Goal: Information Seeking & Learning: Learn about a topic

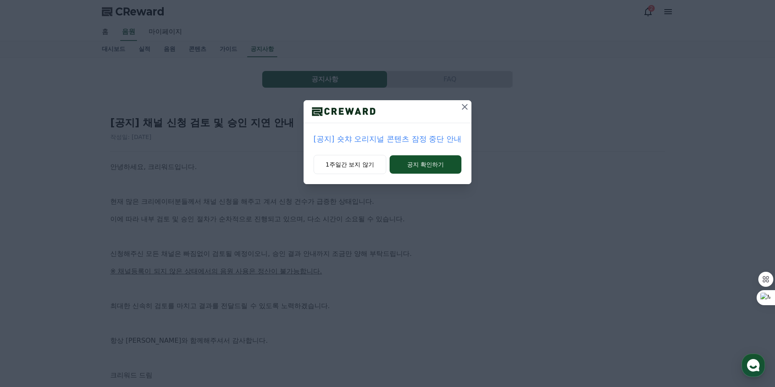
click at [433, 142] on p "[공지] 숏챠 오리지널 콘텐츠 잠정 중단 안내" at bounding box center [388, 139] width 148 height 12
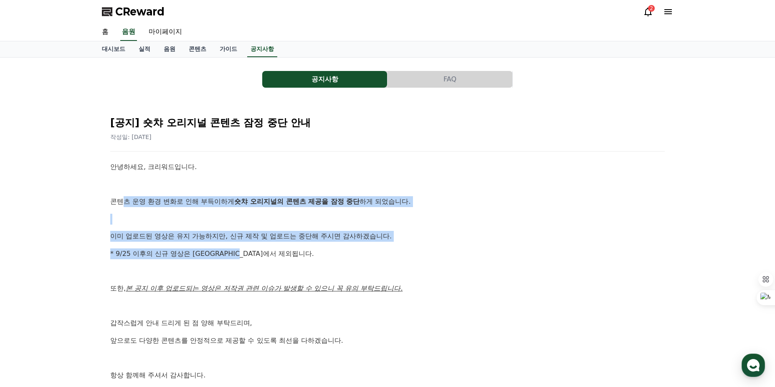
drag, startPoint x: 124, startPoint y: 204, endPoint x: 324, endPoint y: 246, distance: 204.1
click at [324, 246] on div "안녕하세요, 크리워드입니다. 콘텐츠 운영 환경 변화로 인해 부득이하게 숏챠 오리지널의 콘텐츠 제공을 잠정 중단 하게 되었습니다. 이미 업로드된…" at bounding box center [387, 280] width 555 height 236
drag, startPoint x: 324, startPoint y: 246, endPoint x: 119, endPoint y: 201, distance: 210.3
click at [119, 201] on div "안녕하세요, 크리워드입니다. 콘텐츠 운영 환경 변화로 인해 부득이하게 숏챠 오리지널의 콘텐츠 제공을 잠정 중단 하게 되었습니다. 이미 업로드된…" at bounding box center [387, 280] width 555 height 236
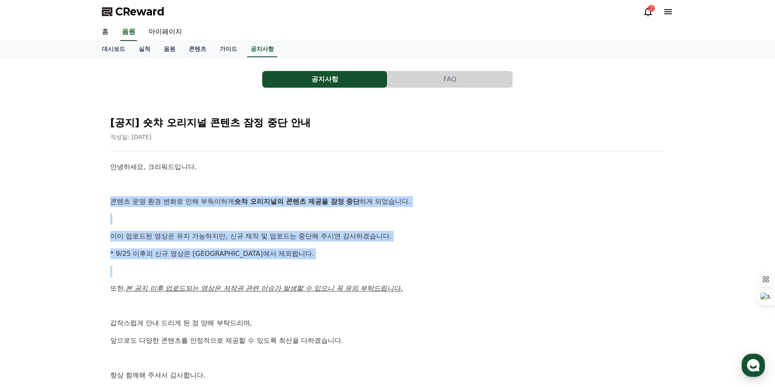
click at [119, 201] on p "콘텐츠 운영 환경 변화로 인해 부득이하게 숏챠 오리지널의 콘텐츠 제공을 잠정 중단 하게 되었습니다." at bounding box center [387, 201] width 555 height 11
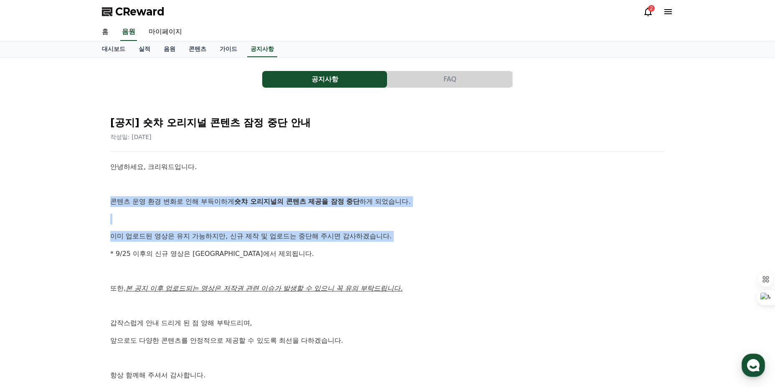
drag, startPoint x: 119, startPoint y: 201, endPoint x: 396, endPoint y: 226, distance: 278.4
click at [396, 226] on div "안녕하세요, 크리워드입니다. 콘텐츠 운영 환경 변화로 인해 부득이하게 숏챠 오리지널의 콘텐츠 제공을 잠정 중단 하게 되었습니다. 이미 업로드된…" at bounding box center [387, 280] width 555 height 236
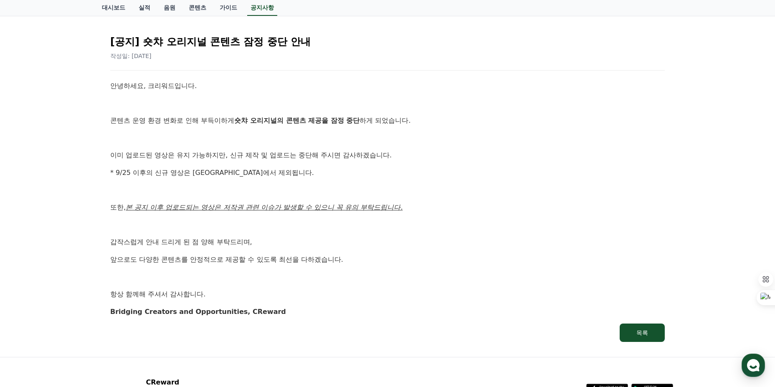
scroll to position [84, 0]
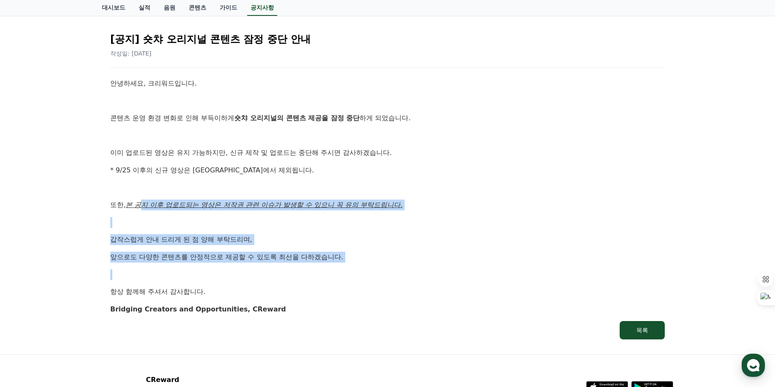
drag, startPoint x: 144, startPoint y: 208, endPoint x: 361, endPoint y: 266, distance: 224.4
click at [358, 265] on div "안녕하세요, 크리워드입니다. 콘텐츠 운영 환경 변화로 인해 부득이하게 숏챠 오리지널의 콘텐츠 제공을 잠정 중단 하게 되었습니다. 이미 업로드된…" at bounding box center [387, 196] width 555 height 236
click at [361, 266] on div "안녕하세요, 크리워드입니다. 콘텐츠 운영 환경 변화로 인해 부득이하게 숏챠 오리지널의 콘텐츠 제공을 잠정 중단 하게 되었습니다. 이미 업로드된…" at bounding box center [387, 196] width 555 height 236
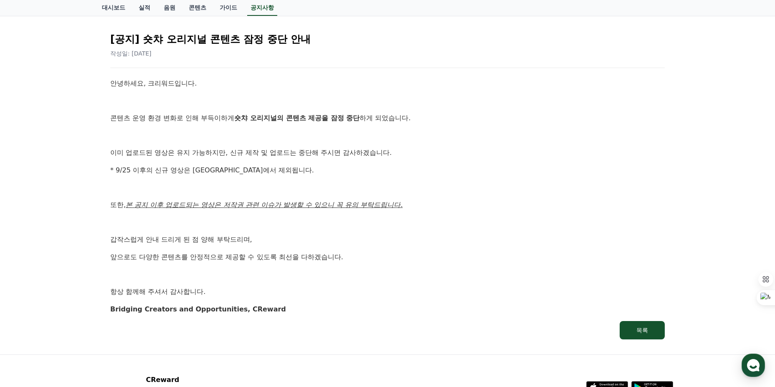
scroll to position [0, 0]
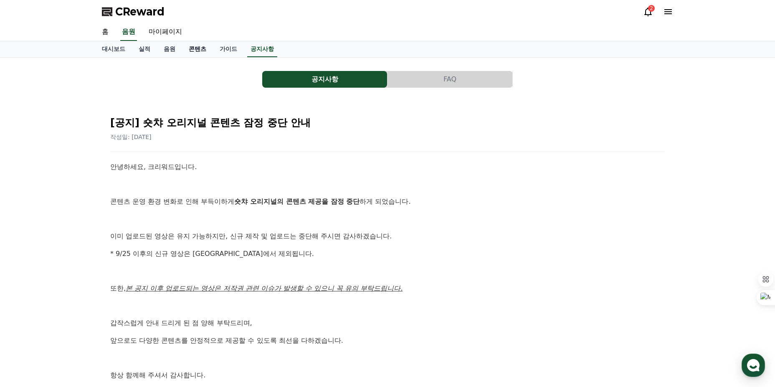
click at [199, 49] on link "콘텐츠" at bounding box center [197, 49] width 31 height 16
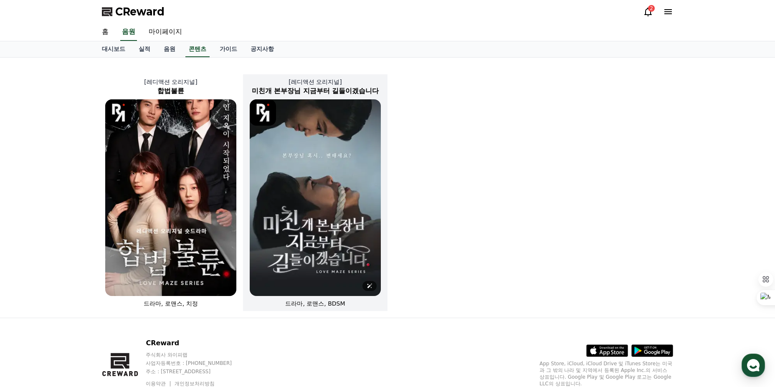
click at [323, 132] on img at bounding box center [315, 197] width 131 height 197
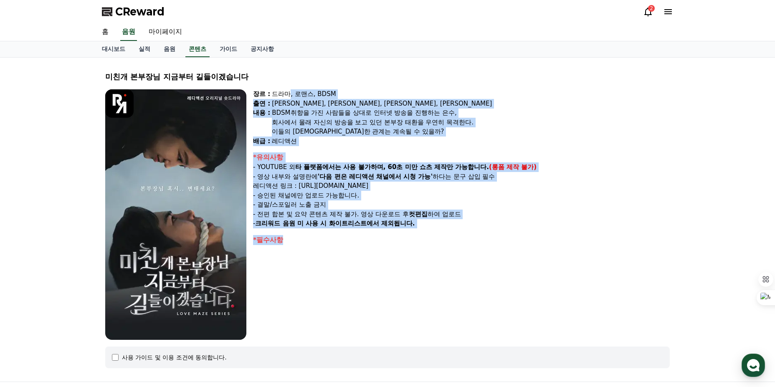
drag, startPoint x: 289, startPoint y: 97, endPoint x: 450, endPoint y: 238, distance: 214.6
click at [449, 238] on div "장르 : 드라마, 로맨스, BDSM 출연 : 강지은, 강도윤, 정지유, 최홍락 내용 : BDSM취향을 가진 사람들을 상대로 인터넷 방송을 진행…" at bounding box center [461, 214] width 417 height 251
click at [452, 239] on div "*필수사항" at bounding box center [461, 240] width 417 height 10
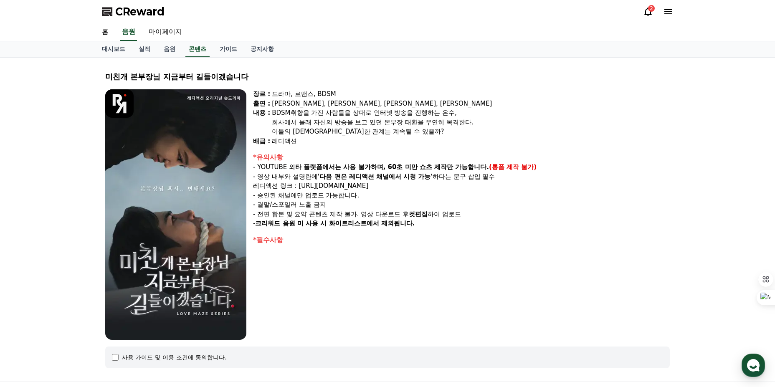
drag, startPoint x: 281, startPoint y: 155, endPoint x: 276, endPoint y: 158, distance: 4.9
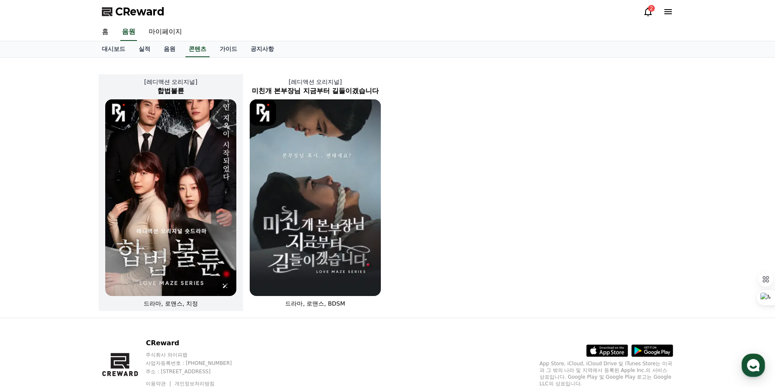
click at [176, 154] on img at bounding box center [170, 197] width 131 height 197
click at [160, 48] on link "음원" at bounding box center [169, 49] width 25 height 16
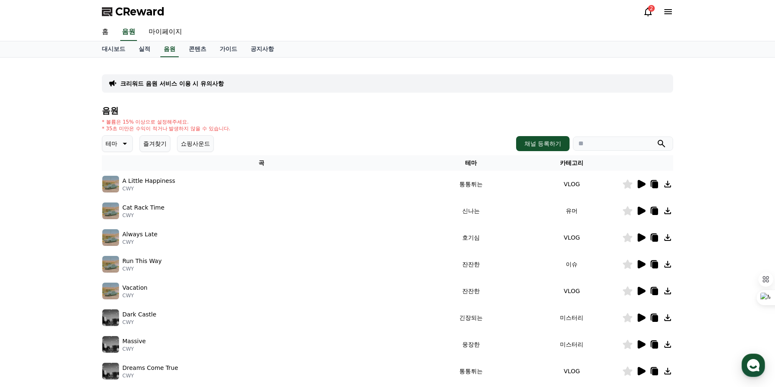
click at [651, 208] on icon at bounding box center [654, 211] width 7 height 8
click at [136, 50] on link "실적" at bounding box center [144, 49] width 25 height 16
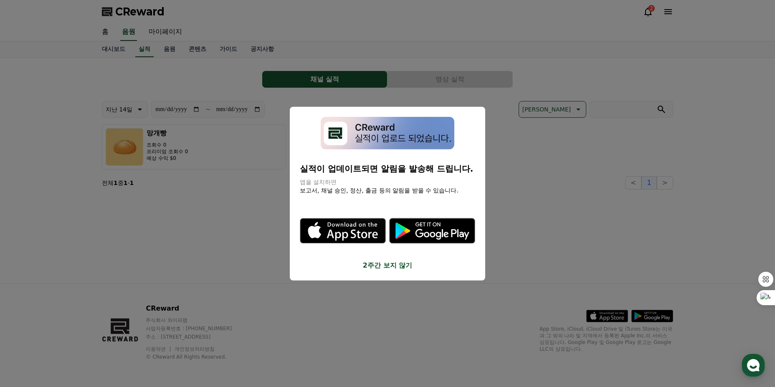
click at [268, 195] on button "close modal" at bounding box center [387, 193] width 775 height 387
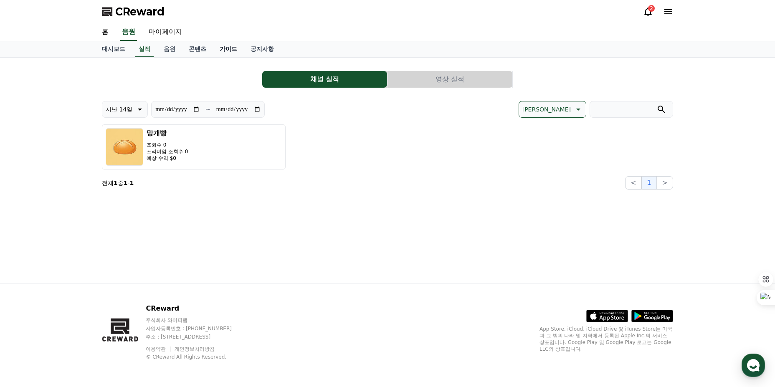
click at [229, 48] on link "가이드" at bounding box center [228, 49] width 31 height 16
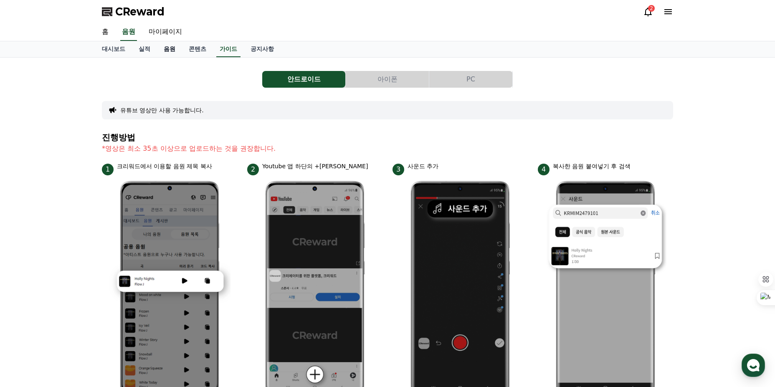
click at [162, 48] on link "음원" at bounding box center [169, 49] width 25 height 16
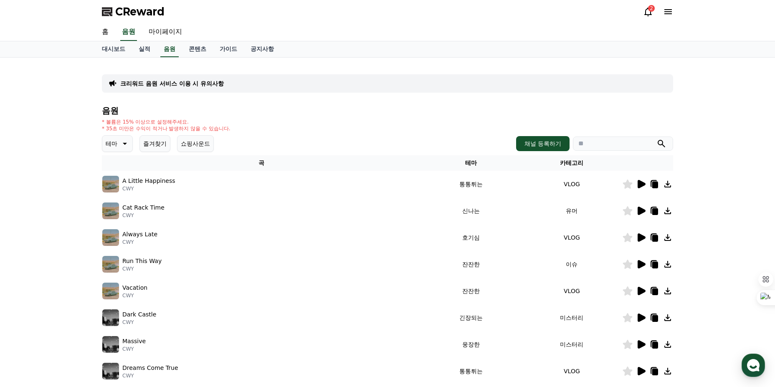
click at [638, 206] on icon at bounding box center [641, 211] width 10 height 10
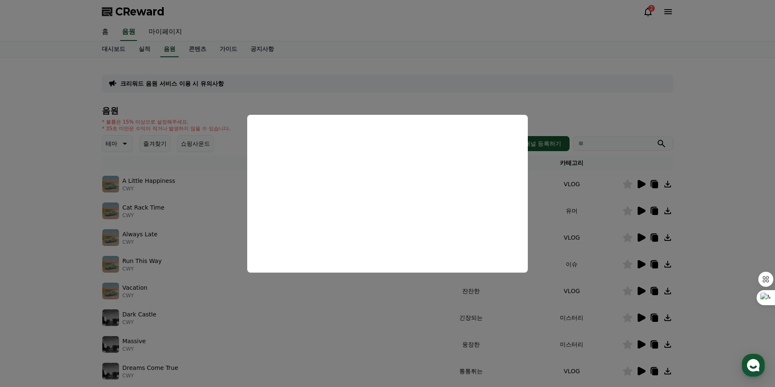
click at [557, 174] on button "close modal" at bounding box center [387, 193] width 775 height 387
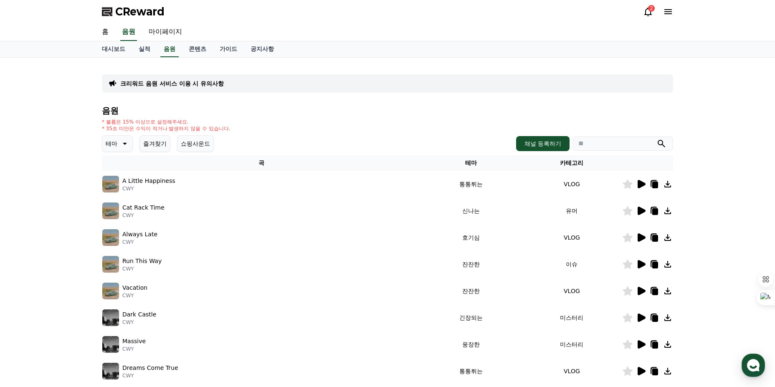
click at [626, 212] on icon at bounding box center [628, 210] width 10 height 9
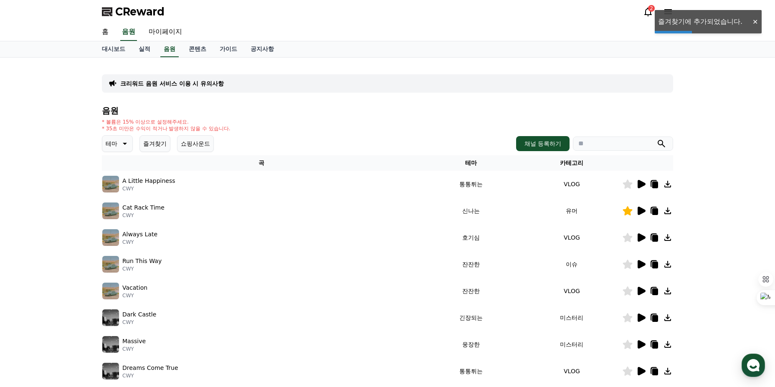
click at [117, 143] on button "테마" at bounding box center [117, 143] width 31 height 17
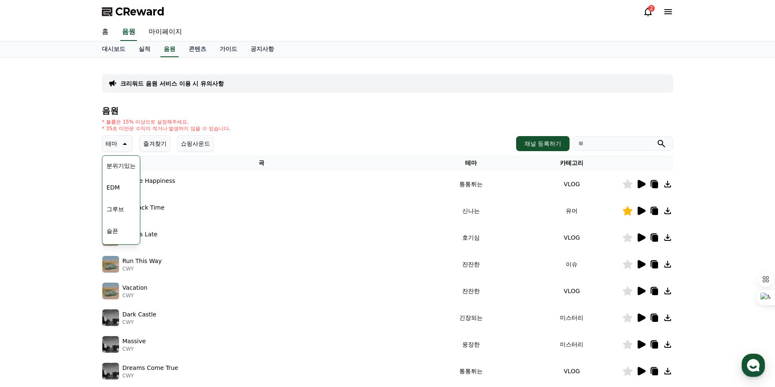
scroll to position [240, 0]
click at [123, 165] on button "분위기있는" at bounding box center [121, 165] width 36 height 18
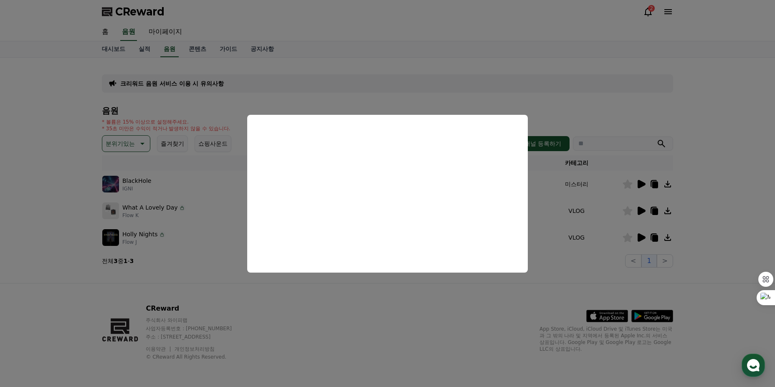
click at [559, 185] on button "close modal" at bounding box center [387, 193] width 775 height 387
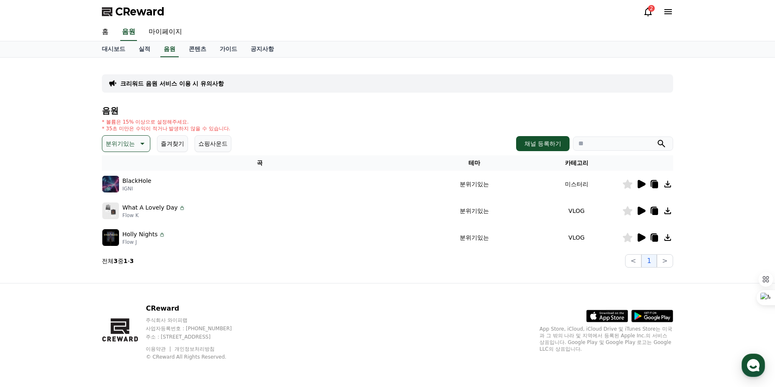
click at [592, 201] on td "VLOG" at bounding box center [576, 211] width 91 height 27
click at [638, 210] on icon at bounding box center [642, 211] width 8 height 8
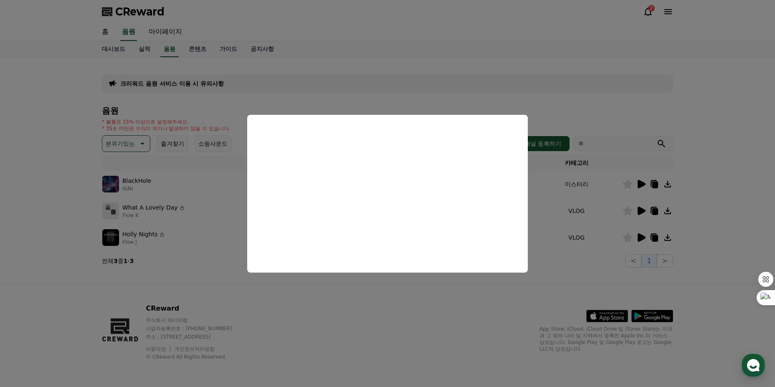
drag, startPoint x: 585, startPoint y: 201, endPoint x: 626, endPoint y: 218, distance: 44.4
click at [587, 201] on button "close modal" at bounding box center [387, 193] width 775 height 387
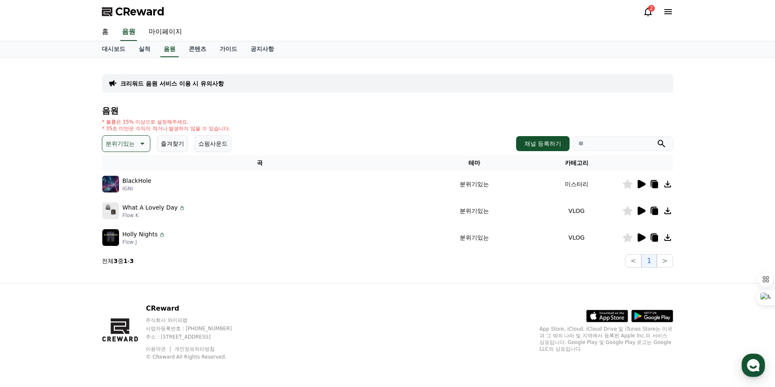
click at [640, 236] on icon at bounding box center [642, 237] width 8 height 8
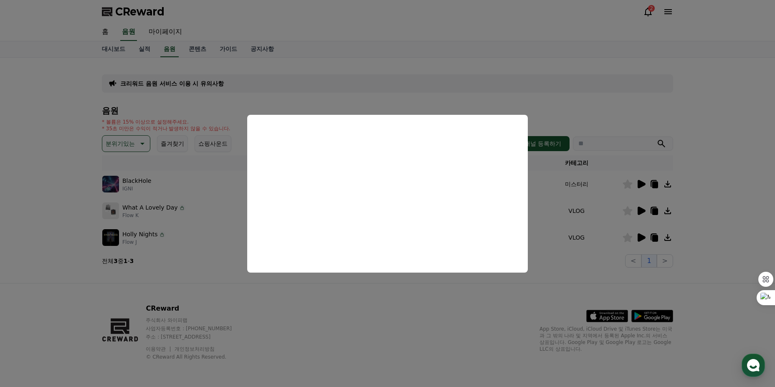
click at [317, 297] on button "close modal" at bounding box center [387, 193] width 775 height 387
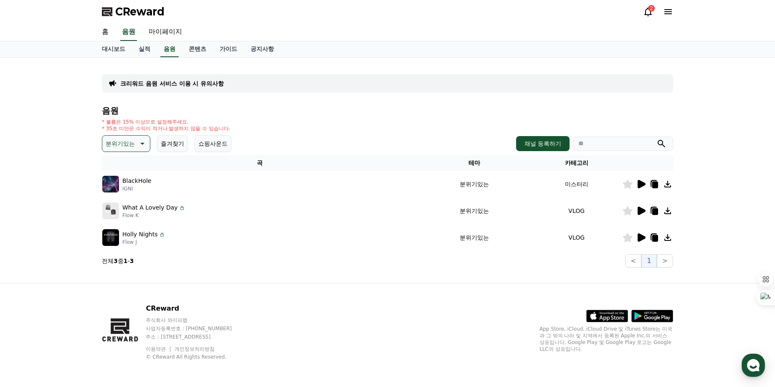
click at [119, 144] on p "분위기있는" at bounding box center [120, 144] width 29 height 12
click at [124, 204] on button "잔잔한" at bounding box center [115, 201] width 24 height 18
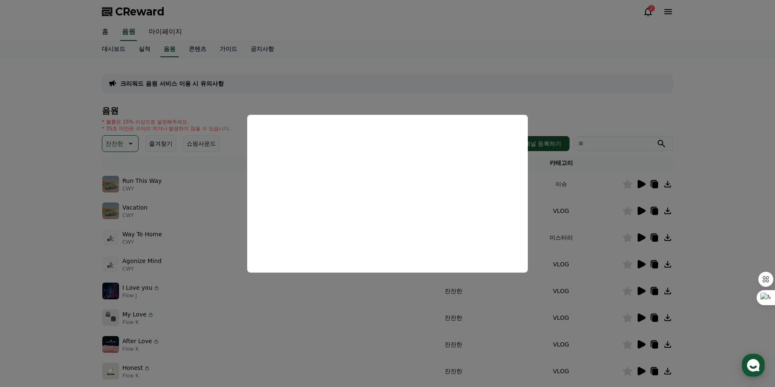
click at [381, 280] on button "close modal" at bounding box center [387, 193] width 775 height 387
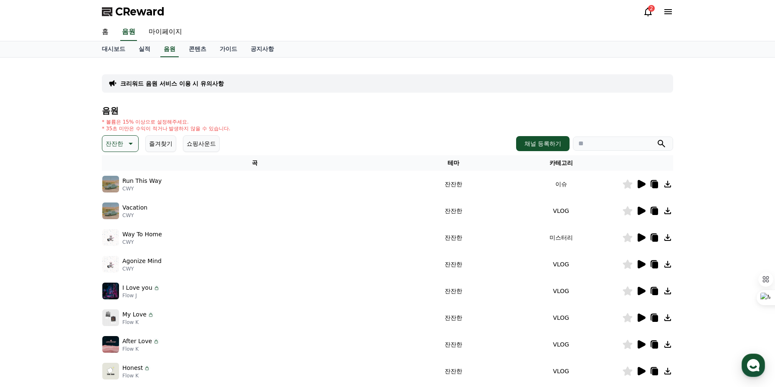
click at [636, 207] on icon at bounding box center [641, 211] width 10 height 10
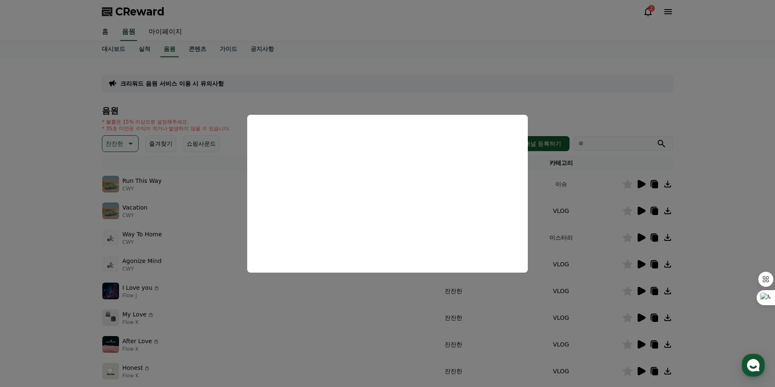
click at [399, 300] on button "close modal" at bounding box center [387, 193] width 775 height 387
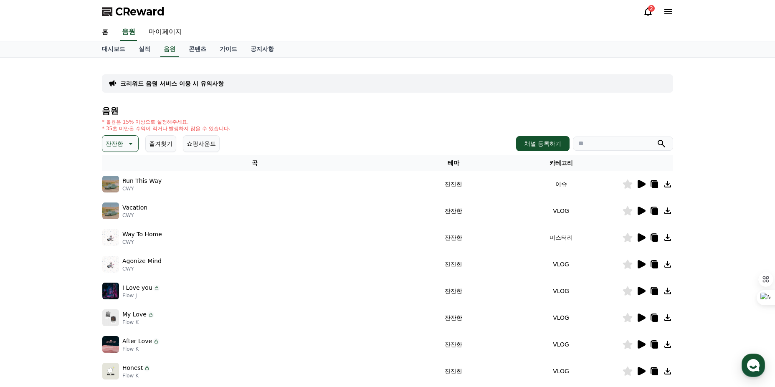
click at [642, 236] on icon at bounding box center [642, 237] width 8 height 8
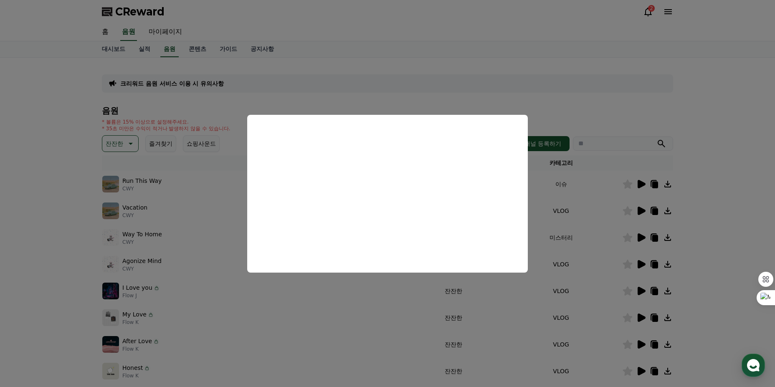
click at [363, 305] on button "close modal" at bounding box center [387, 193] width 775 height 387
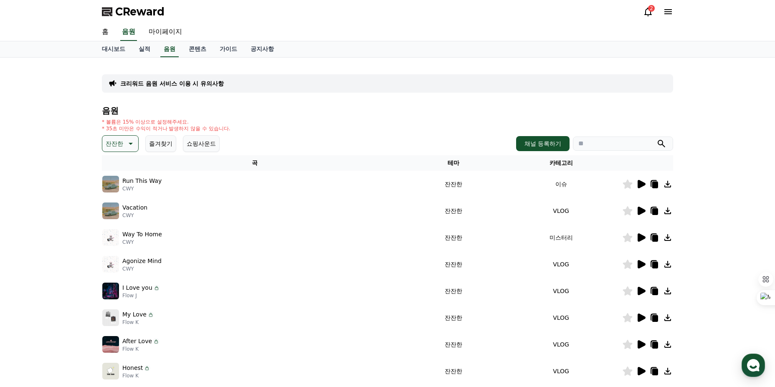
click at [641, 263] on icon at bounding box center [642, 264] width 8 height 8
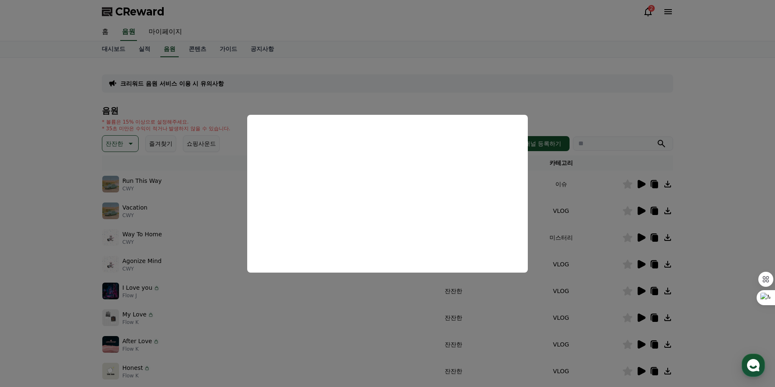
click at [305, 298] on button "close modal" at bounding box center [387, 193] width 775 height 387
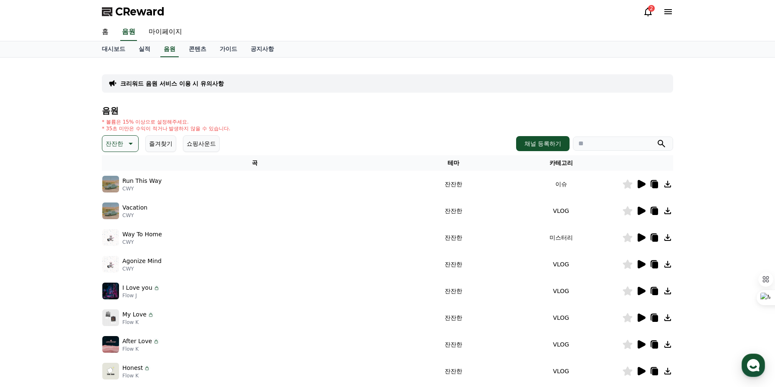
click at [639, 317] on icon at bounding box center [642, 318] width 8 height 8
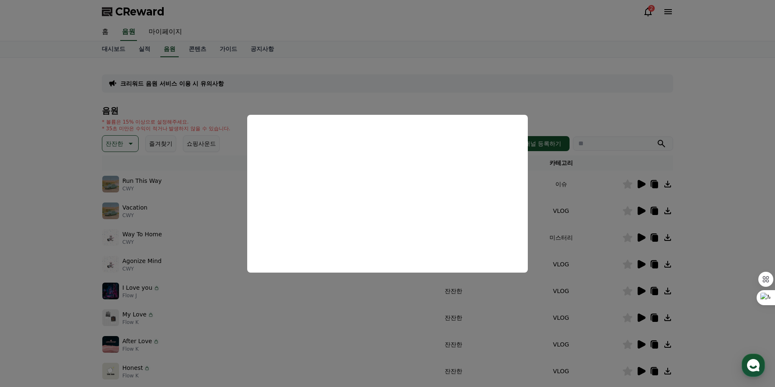
click at [383, 300] on button "close modal" at bounding box center [387, 193] width 775 height 387
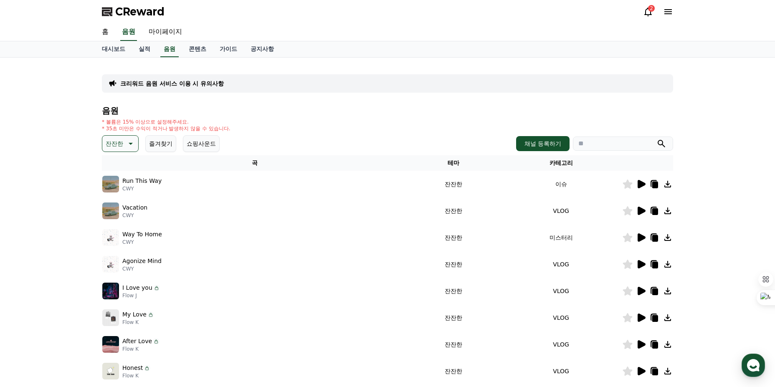
click at [114, 146] on p "잔잔한" at bounding box center [115, 144] width 18 height 12
click at [119, 182] on button "귀여운" at bounding box center [115, 179] width 24 height 18
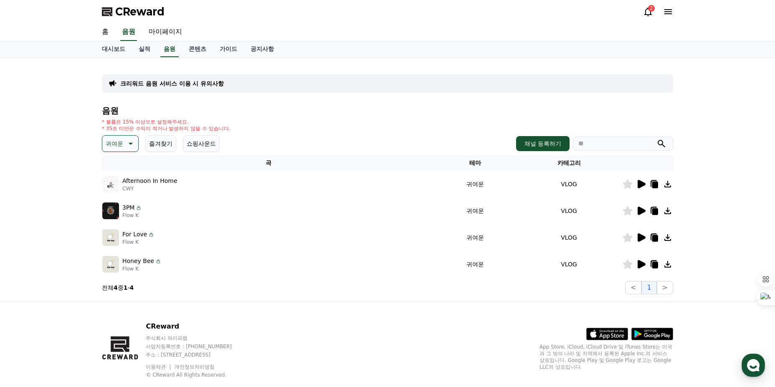
click at [638, 188] on icon at bounding box center [641, 184] width 10 height 10
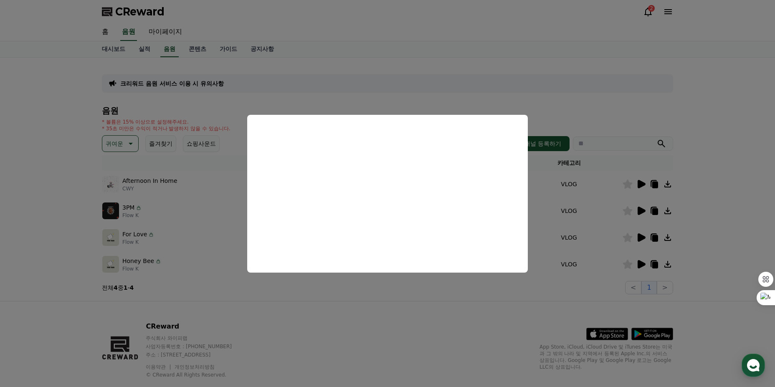
click at [557, 236] on button "close modal" at bounding box center [387, 193] width 775 height 387
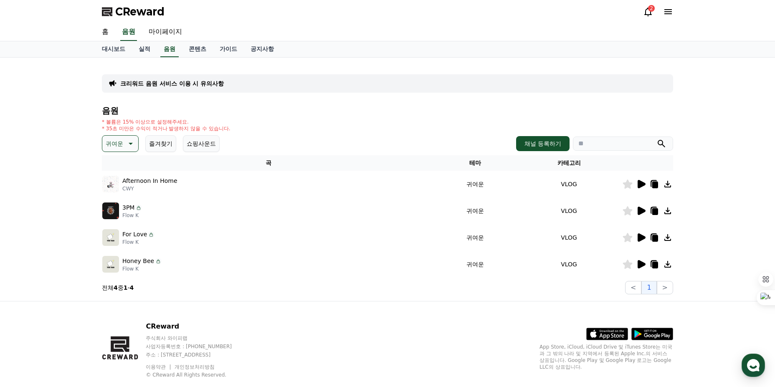
click at [642, 213] on icon at bounding box center [642, 211] width 8 height 8
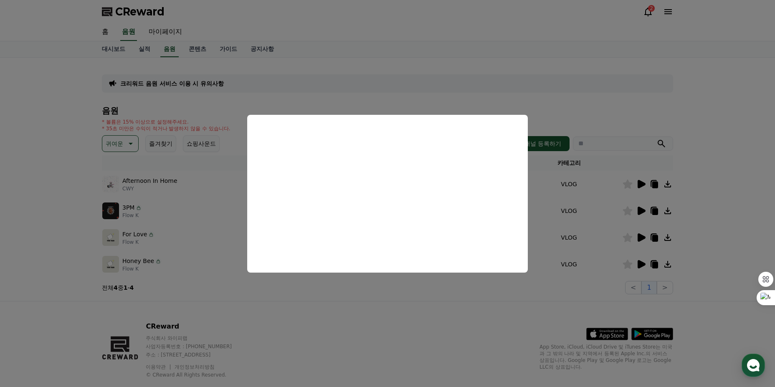
click at [384, 330] on button "close modal" at bounding box center [387, 193] width 775 height 387
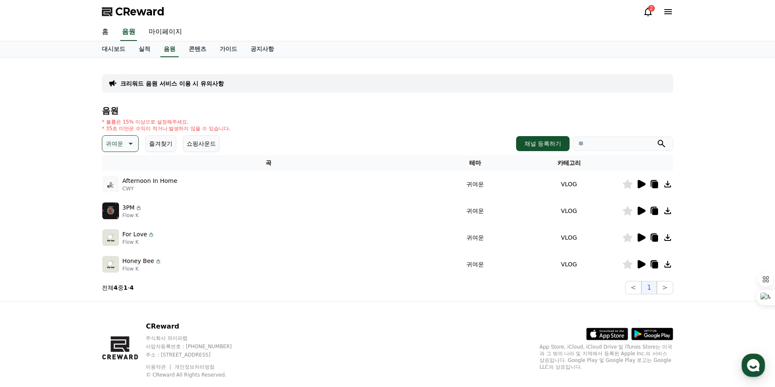
click at [635, 263] on div at bounding box center [648, 264] width 50 height 10
click at [637, 263] on icon at bounding box center [641, 264] width 10 height 10
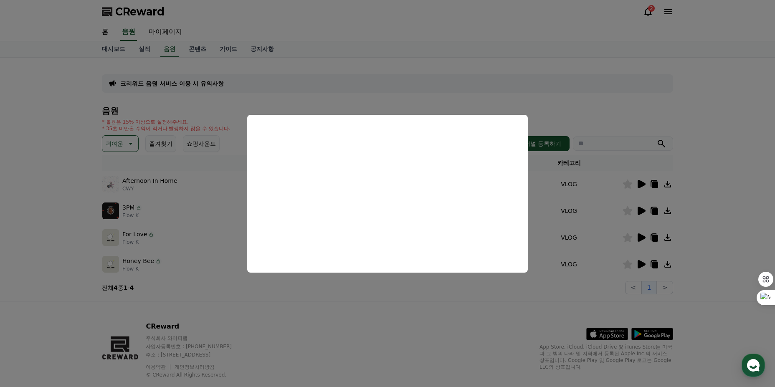
click at [340, 298] on button "close modal" at bounding box center [387, 193] width 775 height 387
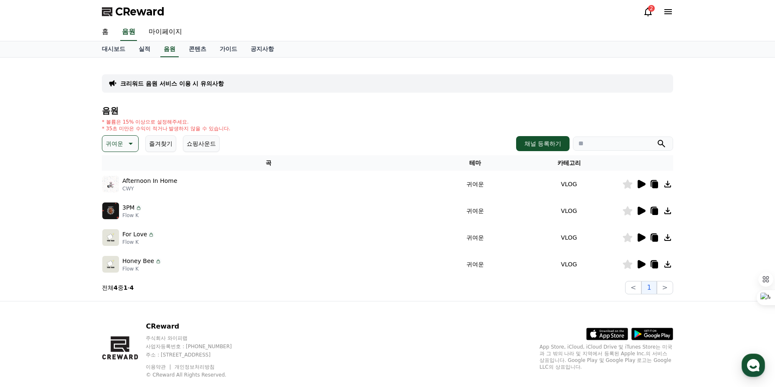
click at [133, 148] on icon at bounding box center [130, 144] width 10 height 10
click at [114, 162] on button "잔잔한" at bounding box center [115, 157] width 24 height 18
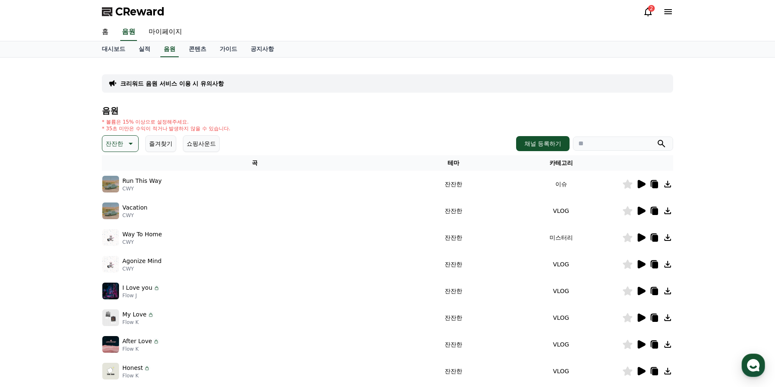
click at [639, 184] on icon at bounding box center [642, 184] width 8 height 8
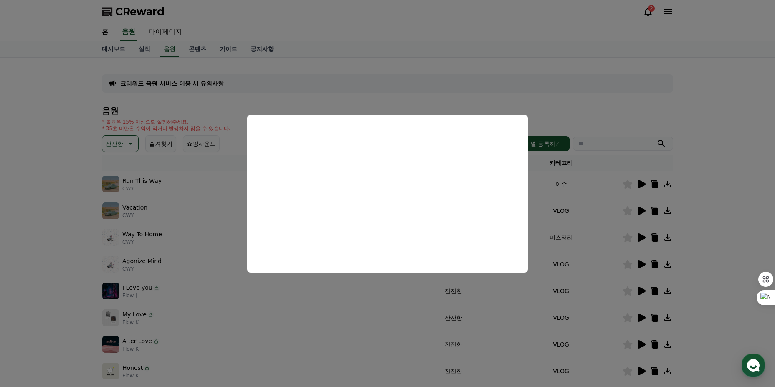
click at [344, 296] on button "close modal" at bounding box center [387, 193] width 775 height 387
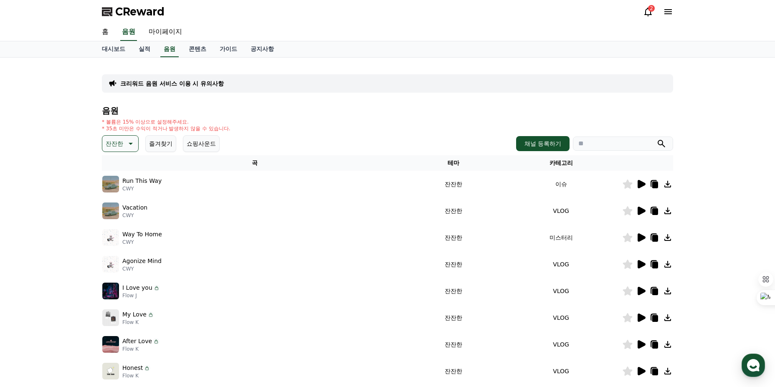
click at [646, 262] on div at bounding box center [648, 264] width 50 height 10
click at [637, 264] on icon at bounding box center [641, 264] width 10 height 10
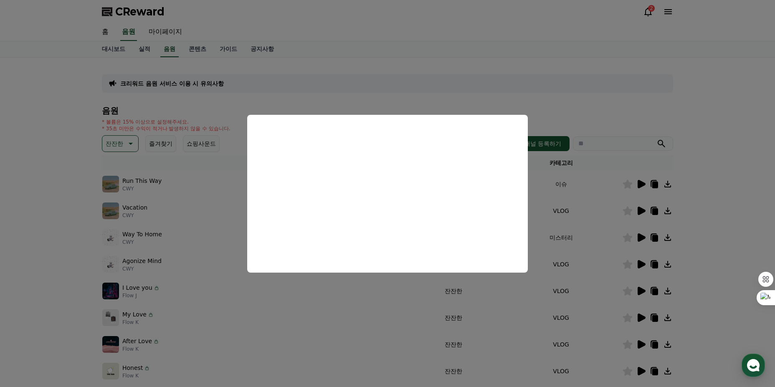
click at [360, 288] on button "close modal" at bounding box center [387, 193] width 775 height 387
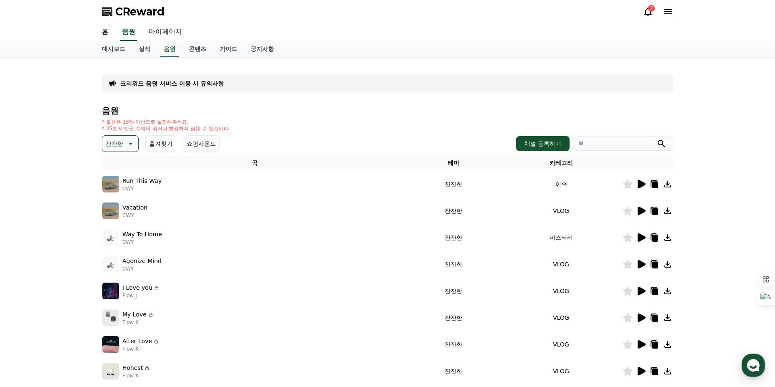
click at [119, 146] on p "잔잔한" at bounding box center [115, 144] width 18 height 12
click at [118, 209] on button "호기심" at bounding box center [115, 209] width 24 height 18
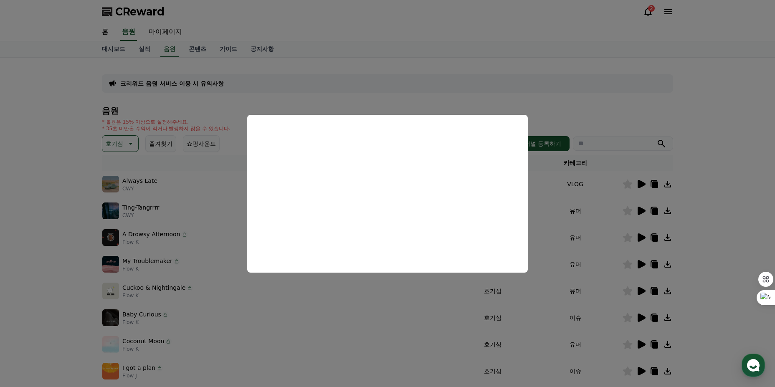
click at [641, 223] on button "close modal" at bounding box center [387, 193] width 775 height 387
click at [639, 208] on icon at bounding box center [642, 211] width 8 height 8
click at [563, 284] on button "close modal" at bounding box center [387, 193] width 775 height 387
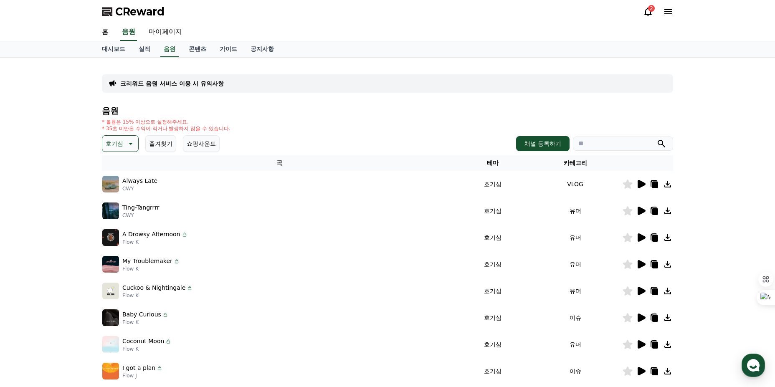
click at [639, 290] on icon at bounding box center [642, 291] width 8 height 8
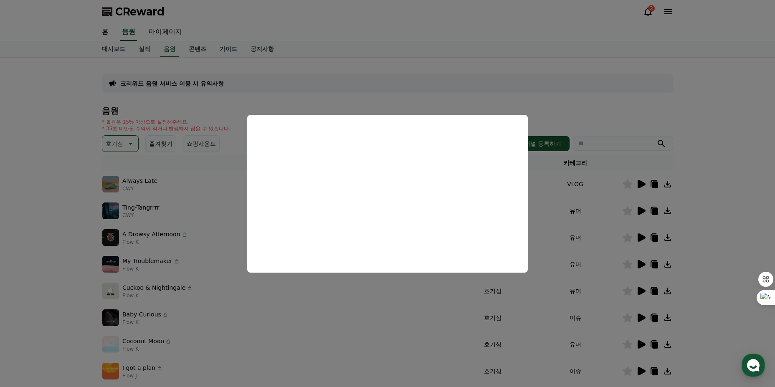
click at [384, 299] on button "close modal" at bounding box center [387, 193] width 775 height 387
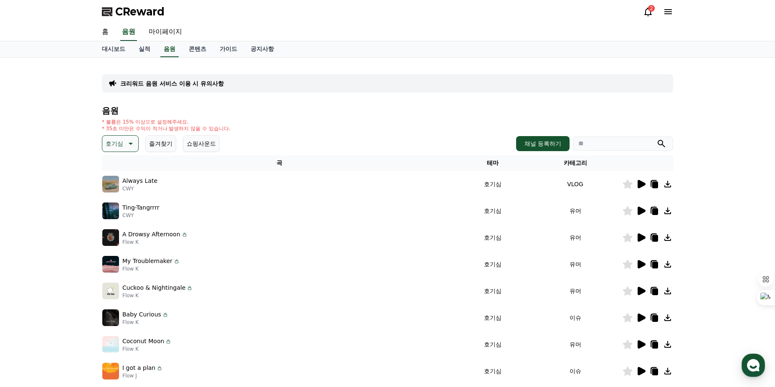
click at [638, 291] on icon at bounding box center [642, 291] width 8 height 8
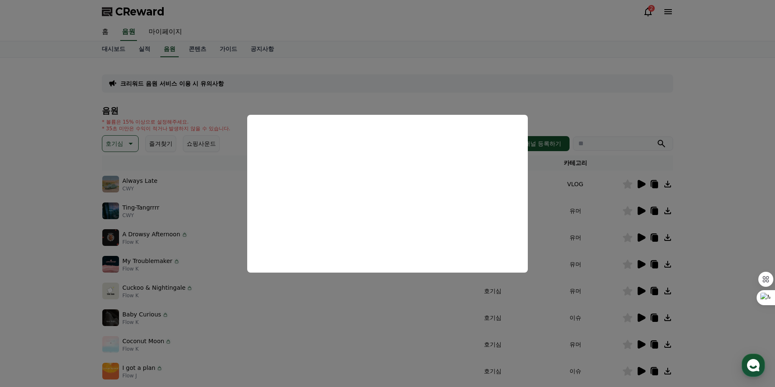
click at [352, 294] on button "close modal" at bounding box center [387, 193] width 775 height 387
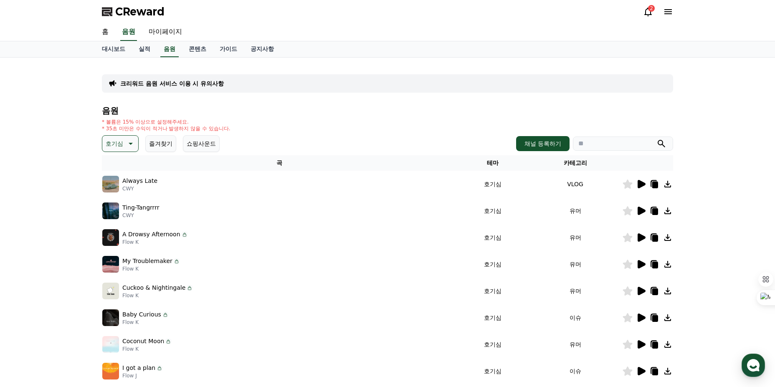
click at [630, 291] on icon at bounding box center [628, 290] width 10 height 9
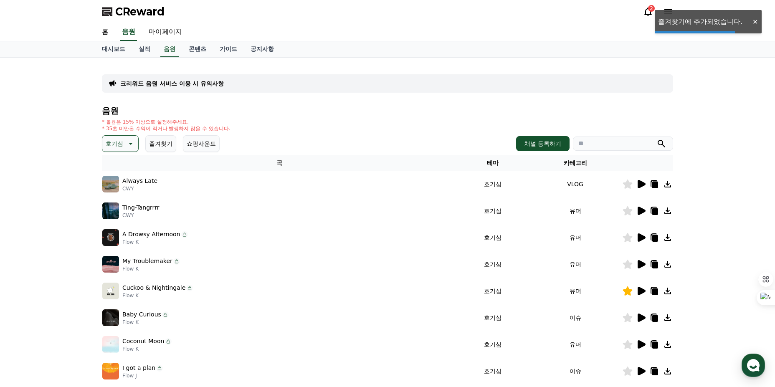
click at [643, 317] on icon at bounding box center [642, 318] width 8 height 8
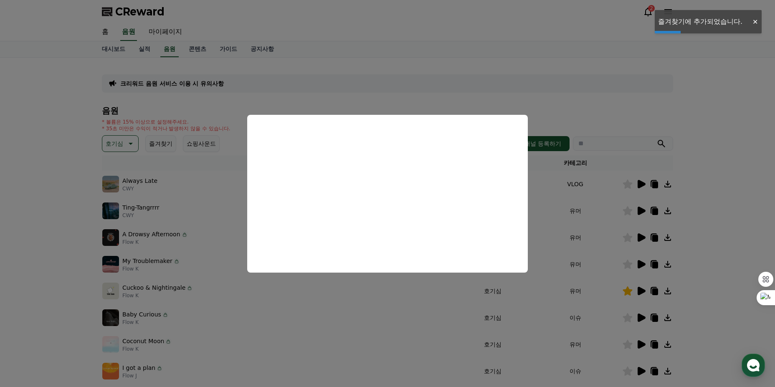
click at [636, 313] on button at bounding box center [641, 318] width 10 height 10
click at [499, 333] on button "close modal" at bounding box center [387, 193] width 775 height 387
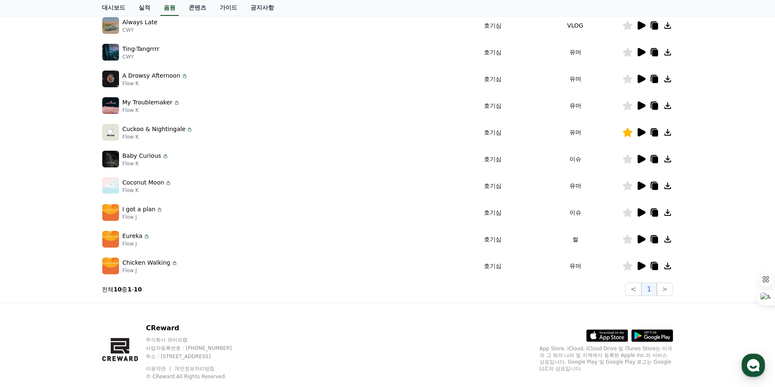
scroll to position [167, 0]
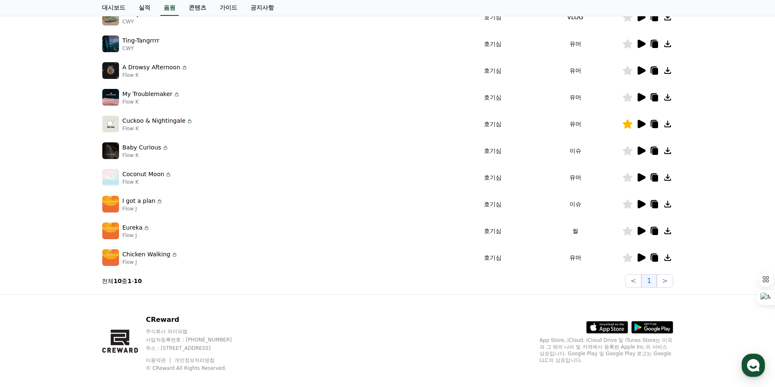
click at [639, 229] on icon at bounding box center [642, 231] width 8 height 8
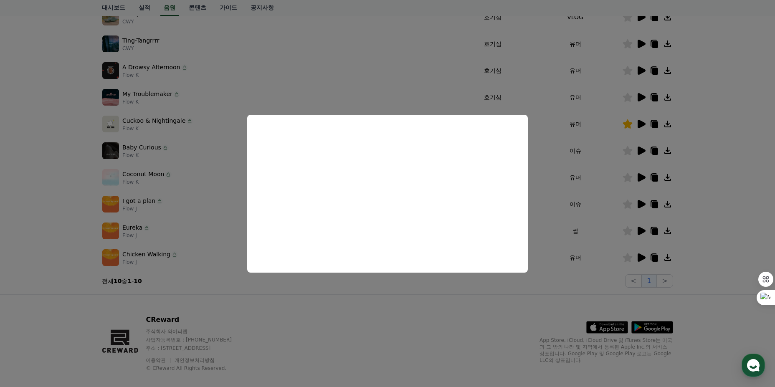
click at [403, 299] on button "close modal" at bounding box center [387, 193] width 775 height 387
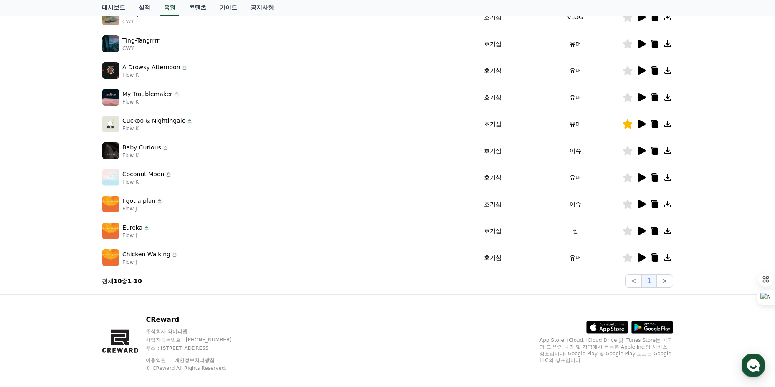
click at [627, 232] on icon at bounding box center [628, 230] width 10 height 9
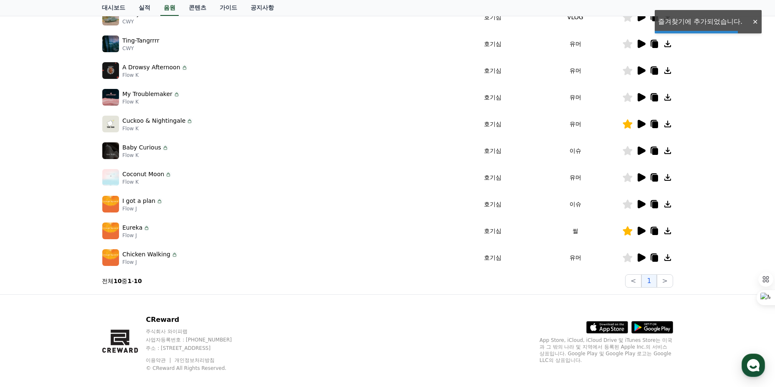
drag, startPoint x: 570, startPoint y: 231, endPoint x: 583, endPoint y: 232, distance: 13.0
click at [583, 232] on td "썰" at bounding box center [575, 231] width 94 height 27
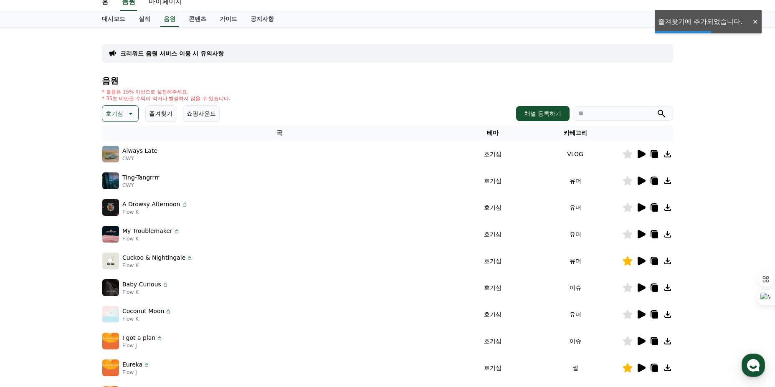
scroll to position [0, 0]
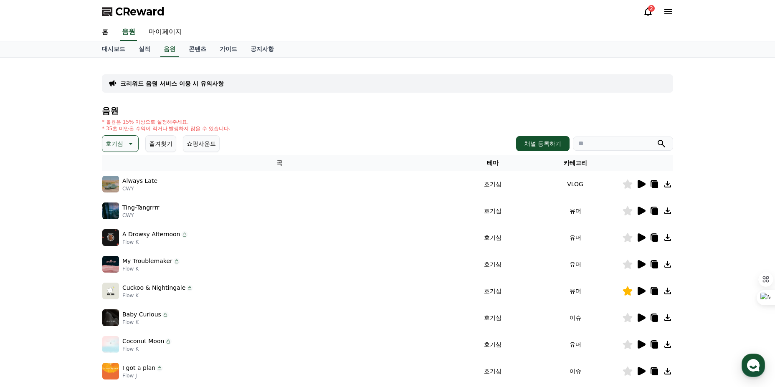
click at [192, 144] on button "쇼핑사운드" at bounding box center [201, 143] width 37 height 17
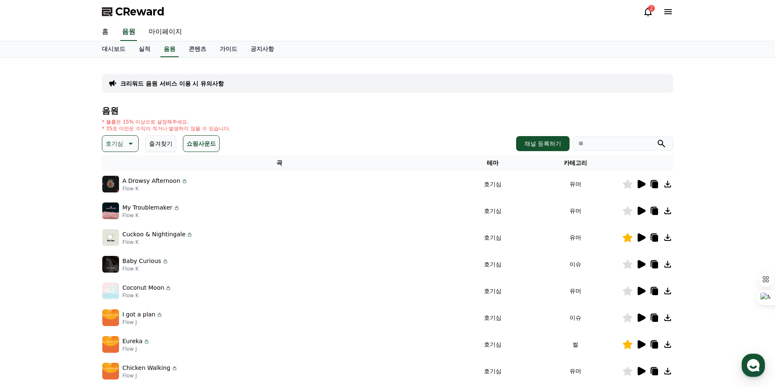
click at [137, 136] on button "호기심" at bounding box center [120, 143] width 37 height 17
click at [124, 165] on div "전체 환상적인 호기심 어두운 밝은 통통튀는 신나는 반전 웅장한 드라마틱 즐거움 분위기있는 EDM 그루브 슬픈 잔잔한 귀여운 감동적인 긴장되는 …" at bounding box center [121, 372] width 36 height 431
click at [117, 166] on button "전체" at bounding box center [112, 166] width 18 height 18
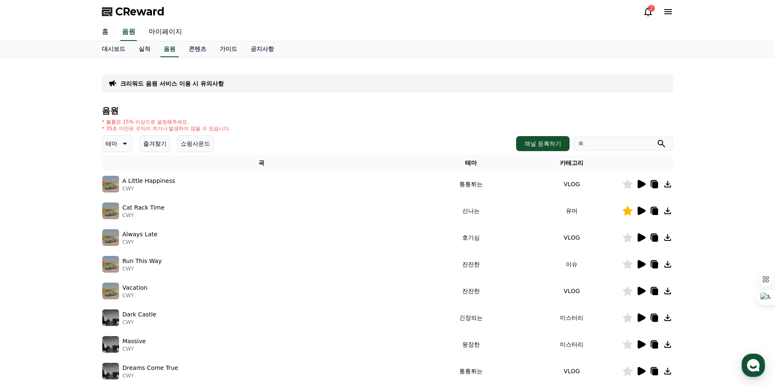
click at [127, 146] on icon at bounding box center [124, 144] width 10 height 10
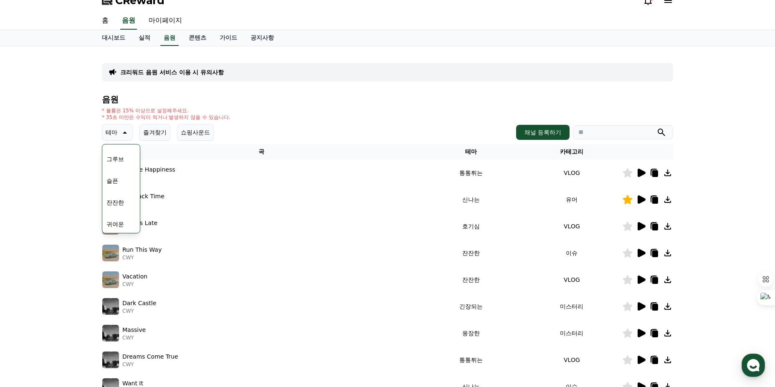
scroll to position [344, 0]
click at [296, 179] on div "A Little Happiness CWY" at bounding box center [261, 173] width 318 height 17
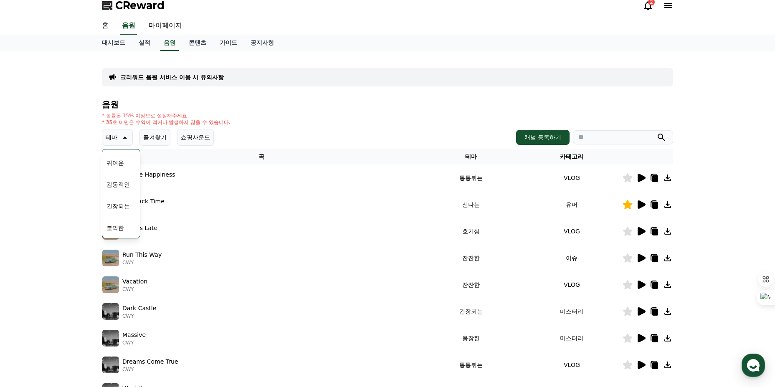
scroll to position [0, 0]
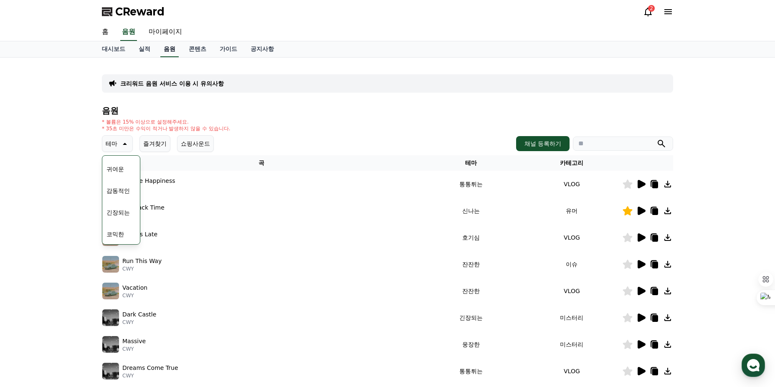
click at [173, 50] on link "음원" at bounding box center [169, 49] width 18 height 16
click at [142, 52] on link "실적" at bounding box center [144, 49] width 25 height 16
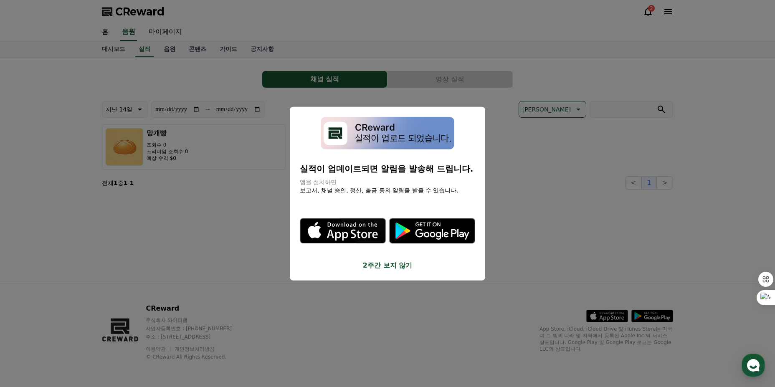
click at [165, 54] on button "close modal" at bounding box center [387, 193] width 775 height 387
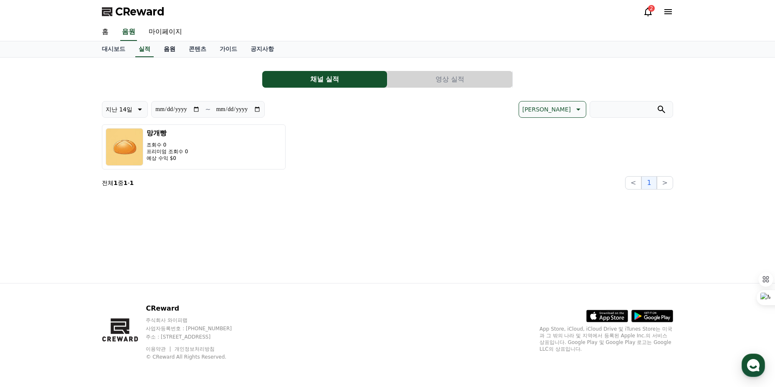
click at [165, 51] on link "음원" at bounding box center [169, 49] width 25 height 16
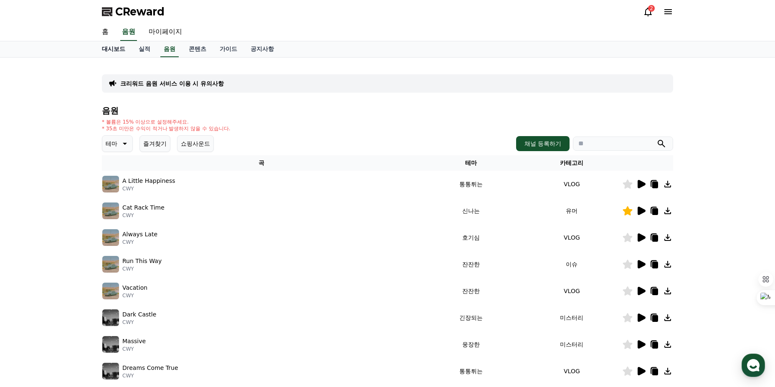
click at [111, 51] on link "대시보드" at bounding box center [113, 49] width 37 height 16
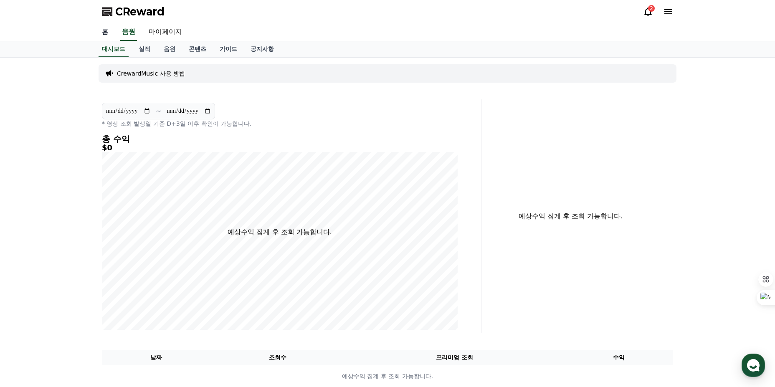
click at [109, 35] on link "홈" at bounding box center [105, 32] width 20 height 18
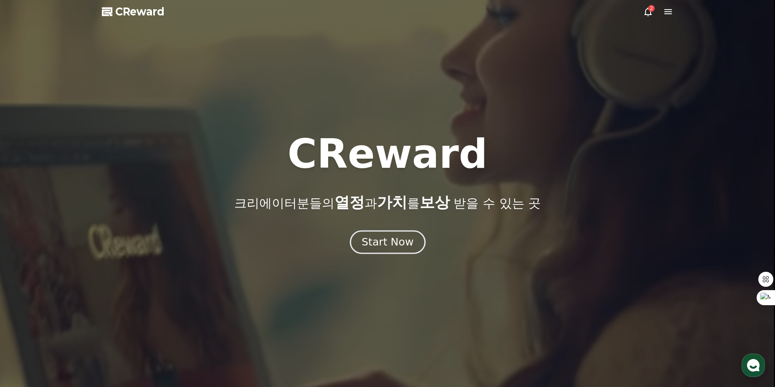
click at [377, 238] on div "Start Now" at bounding box center [388, 242] width 52 height 14
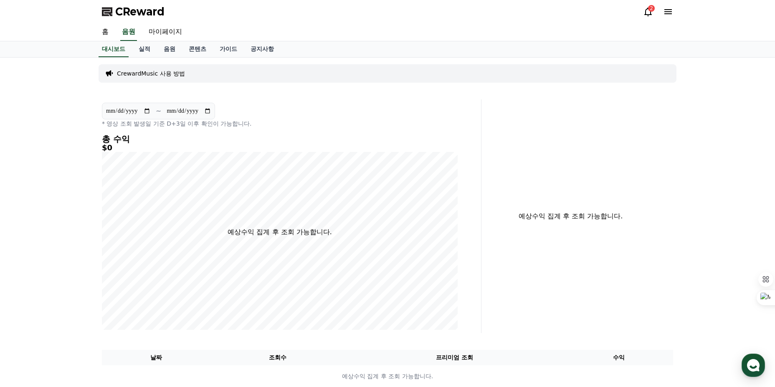
click at [272, 73] on div "CrewardMusic 사용 방법" at bounding box center [388, 73] width 578 height 18
click at [261, 53] on link "공지사항" at bounding box center [262, 49] width 37 height 16
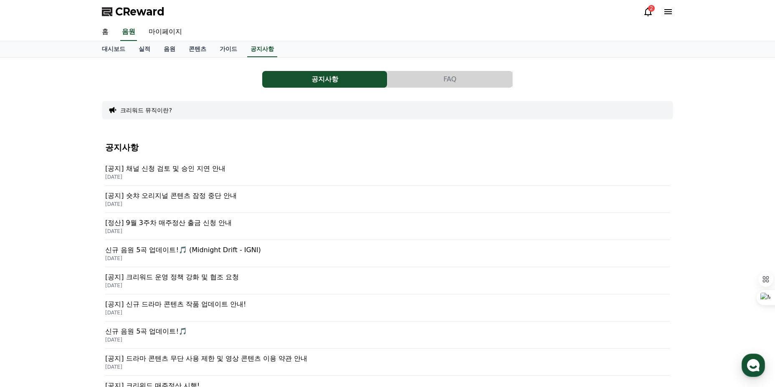
click at [162, 334] on p "신규 음원 5곡 업데이트!🎵" at bounding box center [387, 332] width 565 height 10
click at [163, 46] on link "음원" at bounding box center [169, 49] width 25 height 16
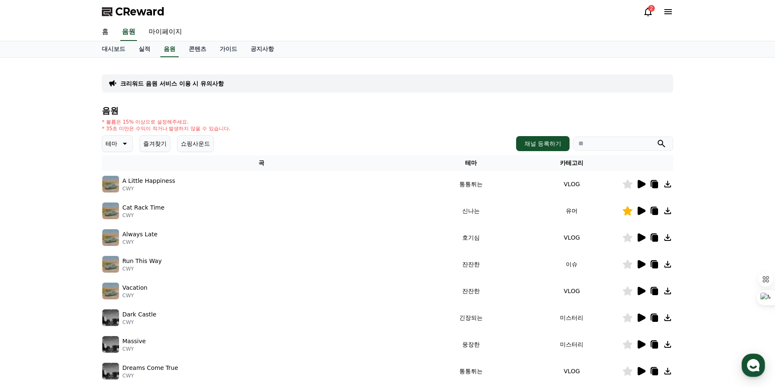
click at [196, 140] on button "쇼핑사운드" at bounding box center [195, 143] width 37 height 17
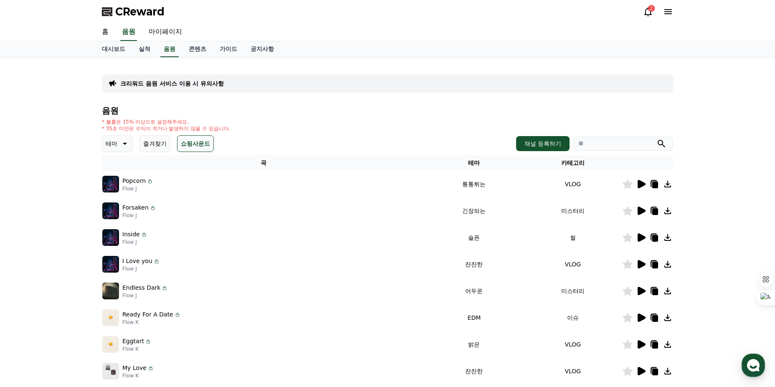
click at [637, 236] on icon at bounding box center [641, 238] width 10 height 10
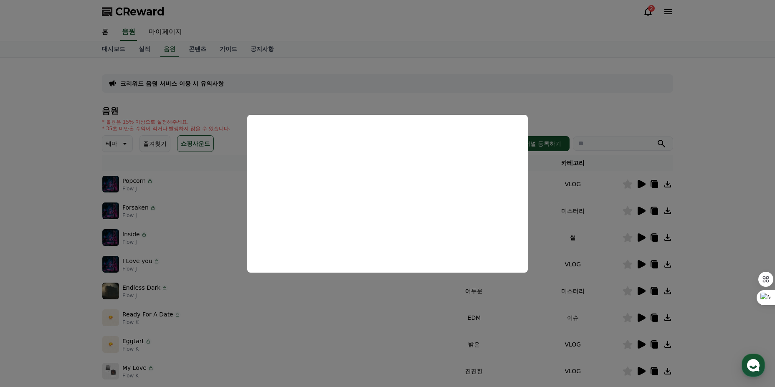
click at [563, 200] on button "close modal" at bounding box center [387, 193] width 775 height 387
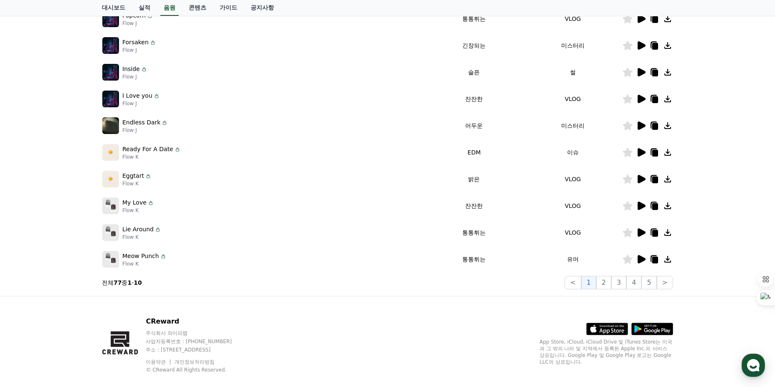
scroll to position [167, 0]
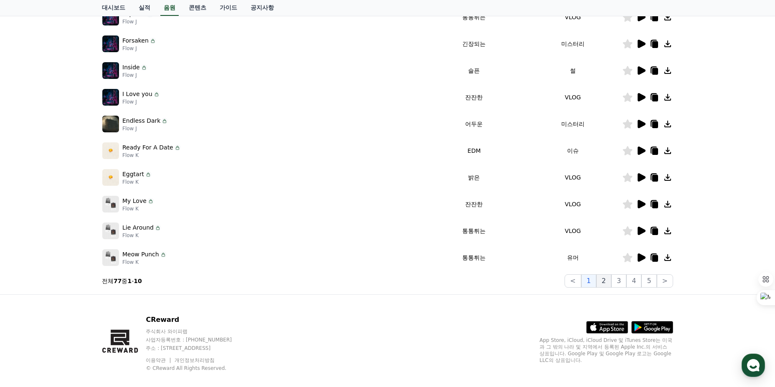
click at [608, 279] on button "2" at bounding box center [603, 280] width 15 height 13
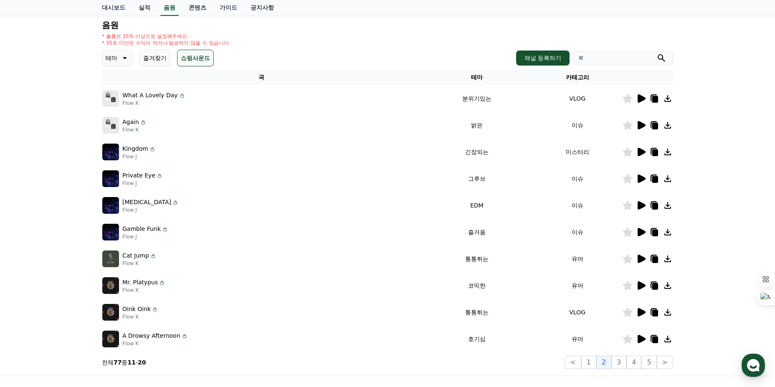
scroll to position [84, 0]
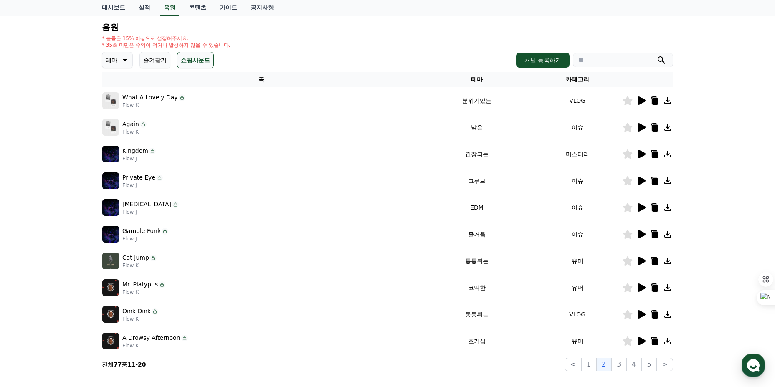
click at [640, 124] on icon at bounding box center [642, 127] width 8 height 8
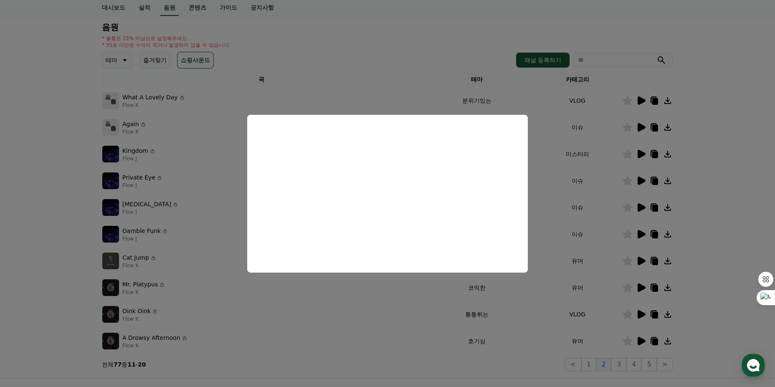
click at [397, 317] on button "close modal" at bounding box center [387, 193] width 775 height 387
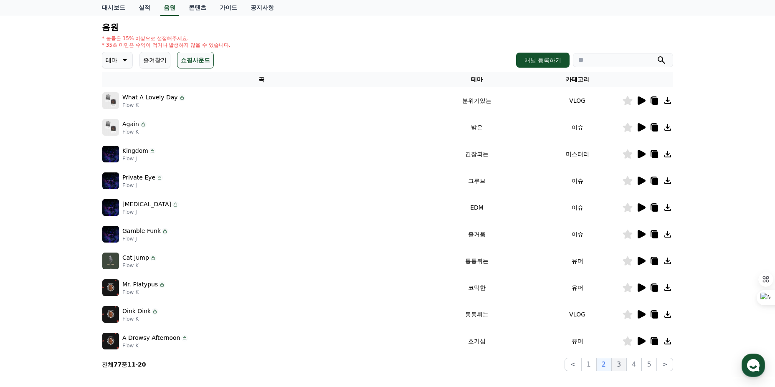
click at [625, 362] on button "3" at bounding box center [618, 364] width 15 height 13
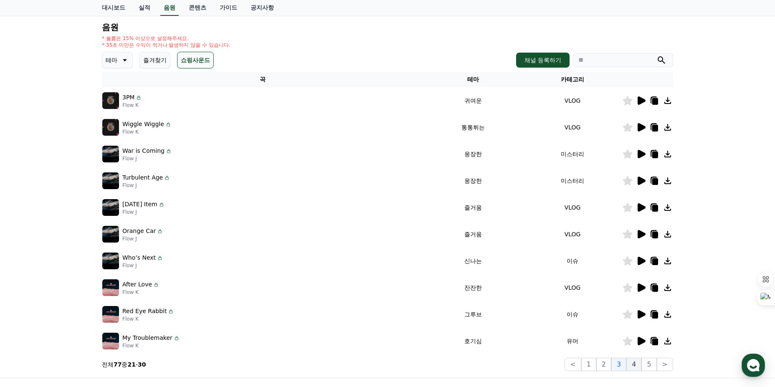
click at [636, 363] on button "4" at bounding box center [633, 364] width 15 height 13
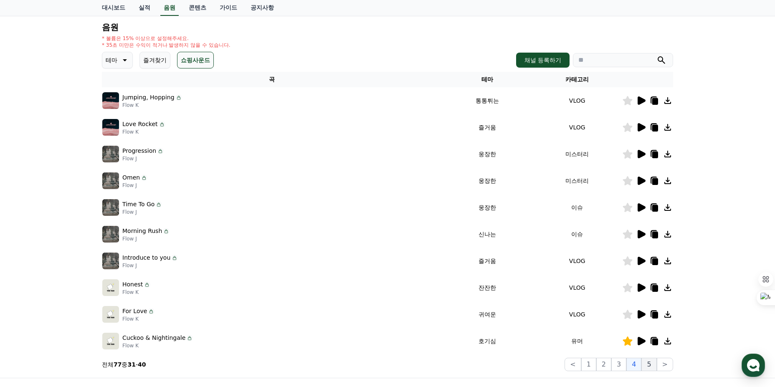
click at [645, 364] on button "5" at bounding box center [648, 364] width 15 height 13
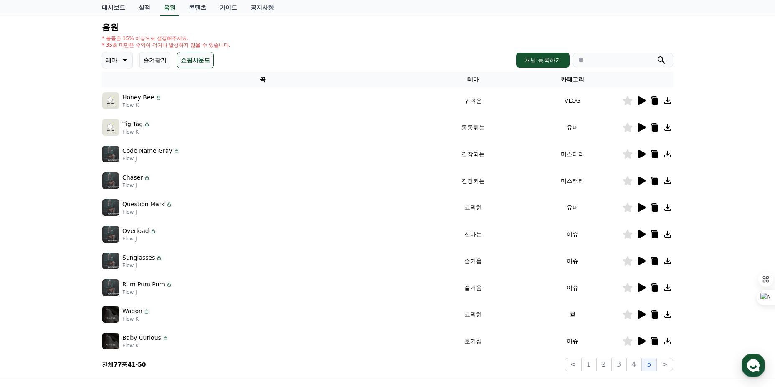
click at [642, 313] on icon at bounding box center [642, 314] width 8 height 8
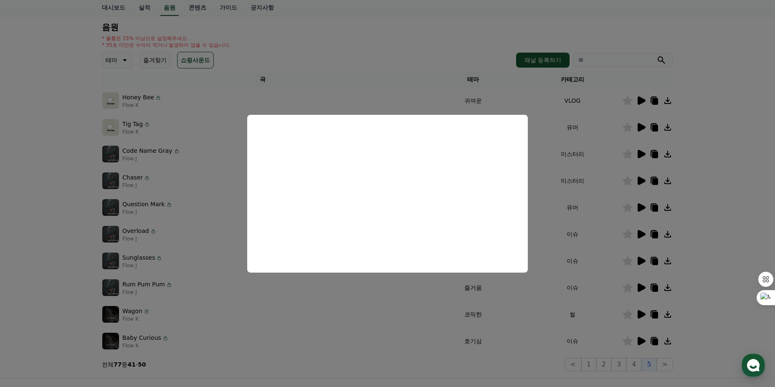
click at [399, 291] on button "close modal" at bounding box center [387, 193] width 775 height 387
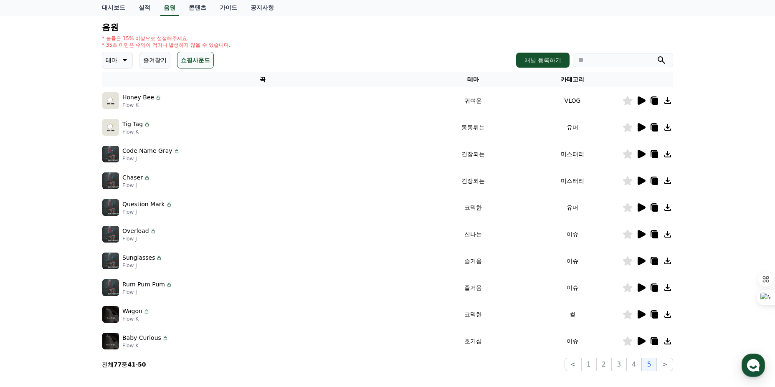
click at [628, 315] on icon at bounding box center [628, 314] width 10 height 9
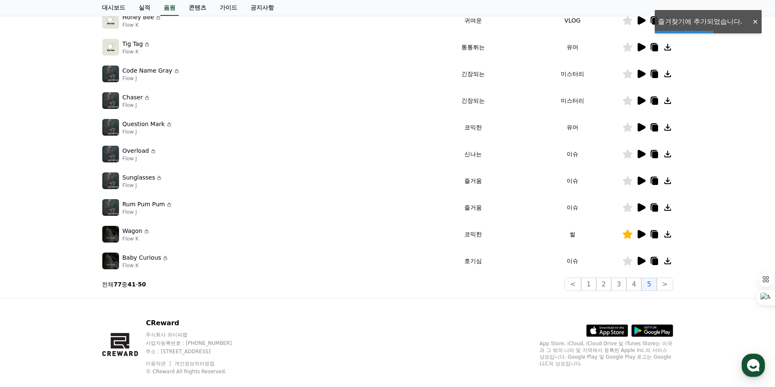
scroll to position [167, 0]
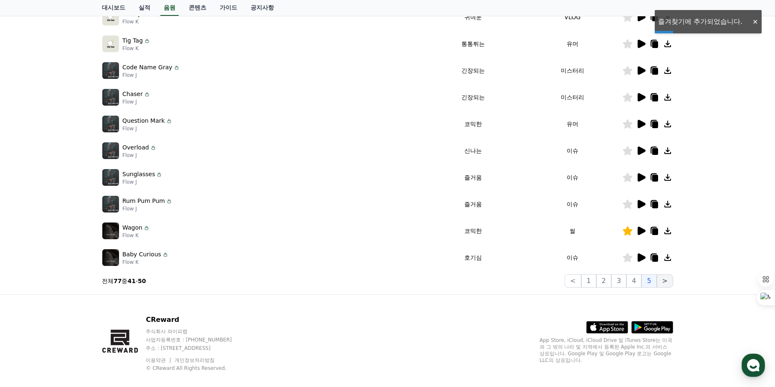
click at [661, 277] on button ">" at bounding box center [665, 280] width 16 height 13
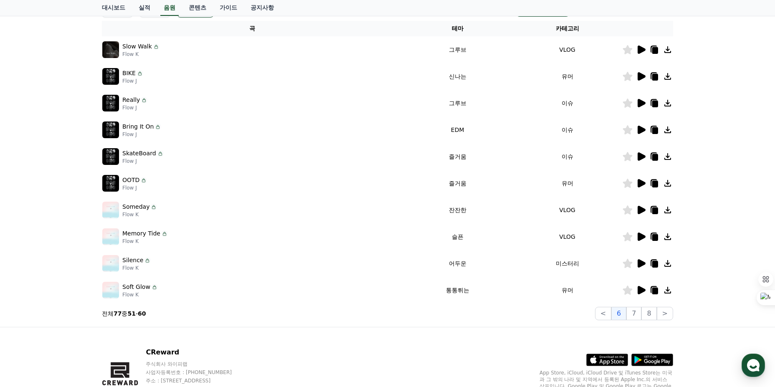
scroll to position [84, 0]
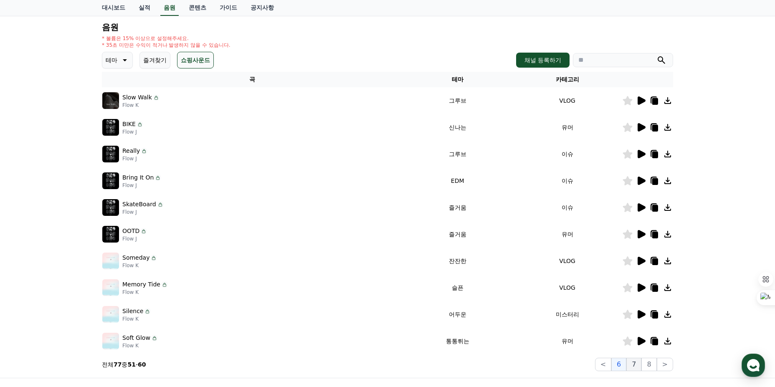
click at [638, 368] on button "7" at bounding box center [633, 364] width 15 height 13
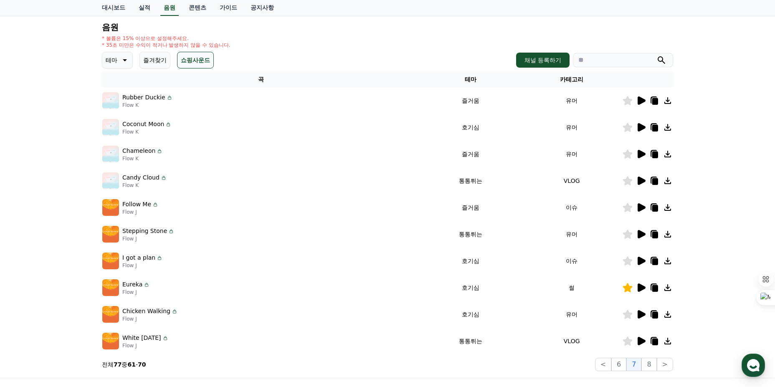
click at [636, 286] on div at bounding box center [648, 288] width 50 height 10
click at [640, 288] on icon at bounding box center [642, 288] width 8 height 8
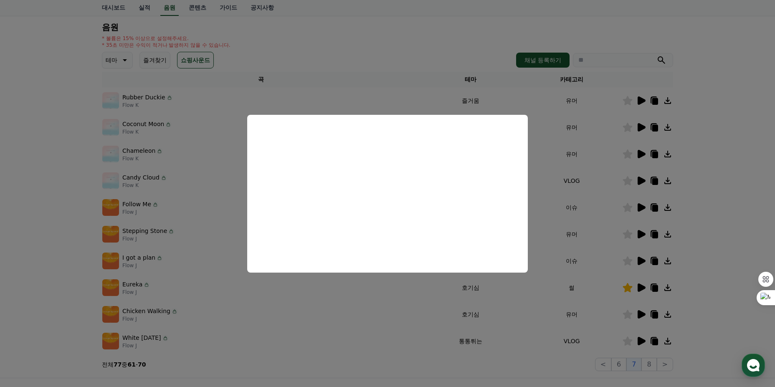
click at [336, 304] on button "close modal" at bounding box center [387, 193] width 775 height 387
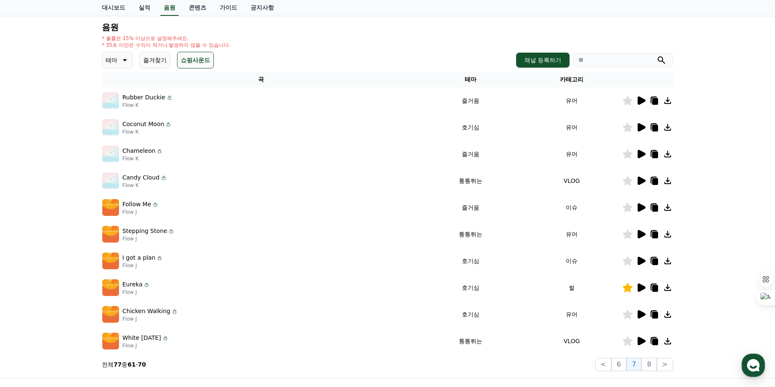
click at [651, 289] on icon at bounding box center [654, 288] width 7 height 8
click at [656, 367] on button "8" at bounding box center [648, 364] width 15 height 13
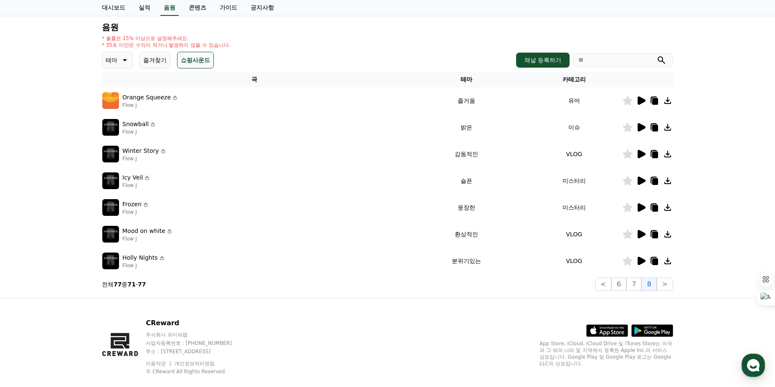
click at [644, 234] on icon at bounding box center [642, 234] width 8 height 8
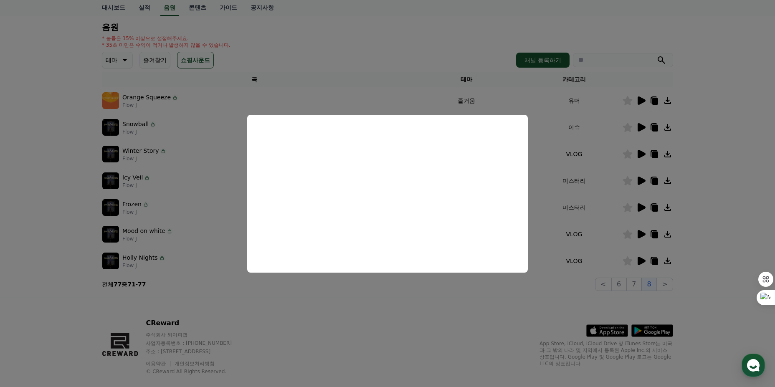
click at [317, 286] on button "close modal" at bounding box center [387, 193] width 775 height 387
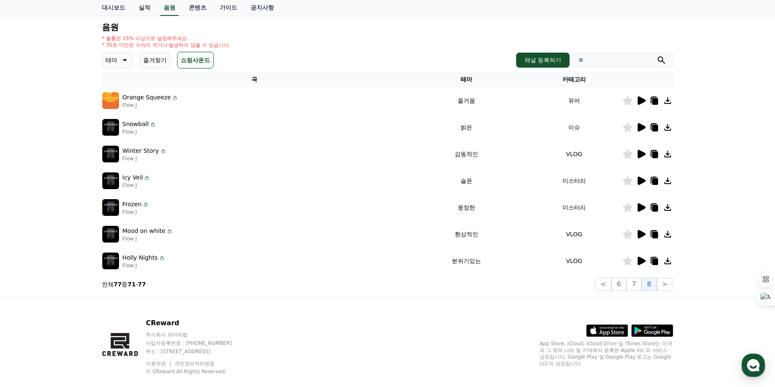
click at [640, 233] on icon at bounding box center [642, 234] width 8 height 8
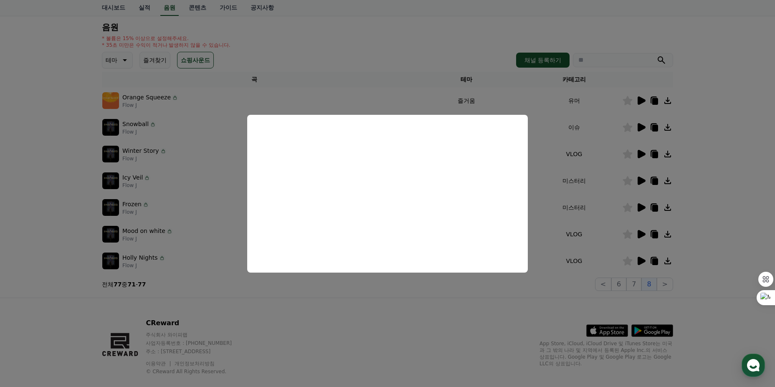
click at [295, 287] on button "close modal" at bounding box center [387, 193] width 775 height 387
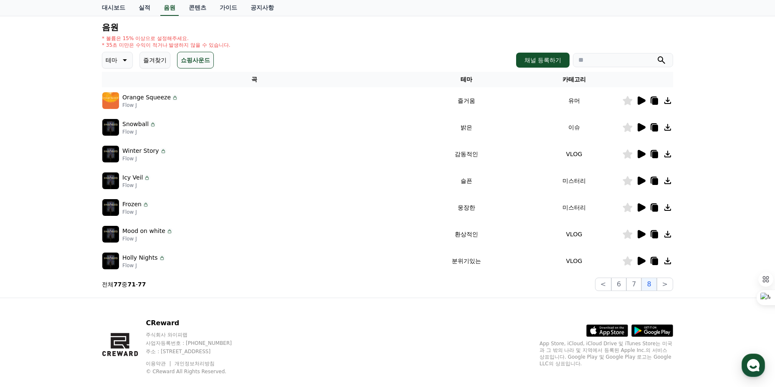
click at [639, 124] on icon at bounding box center [642, 127] width 8 height 8
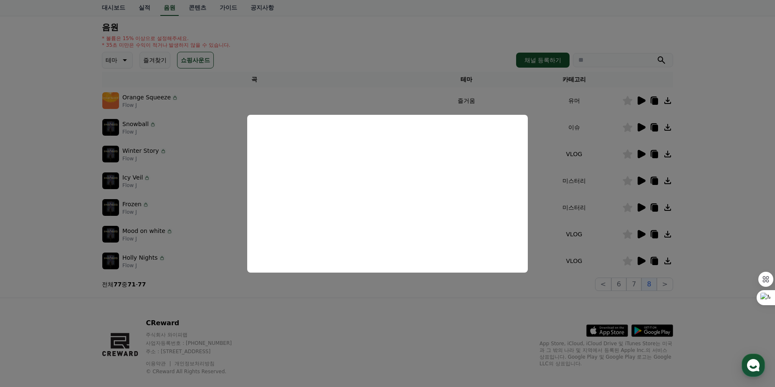
click at [378, 282] on button "close modal" at bounding box center [387, 193] width 775 height 387
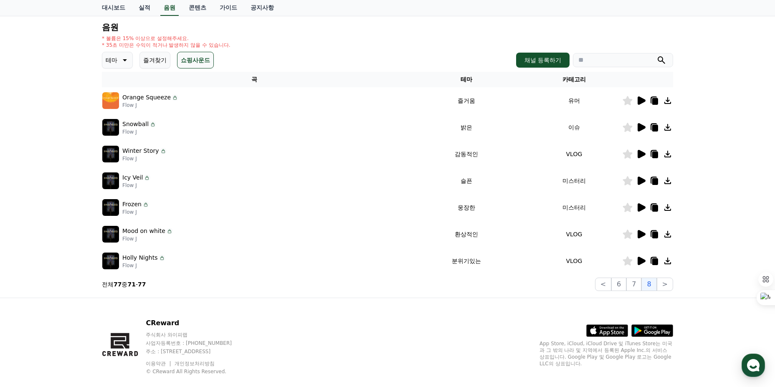
click at [638, 260] on icon at bounding box center [642, 261] width 8 height 8
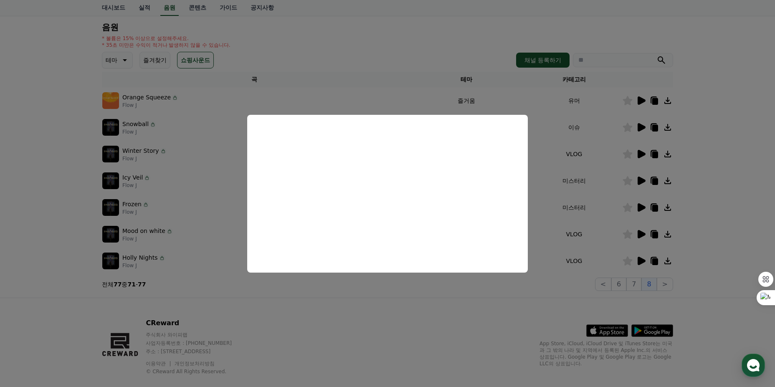
click at [432, 280] on button "close modal" at bounding box center [387, 193] width 775 height 387
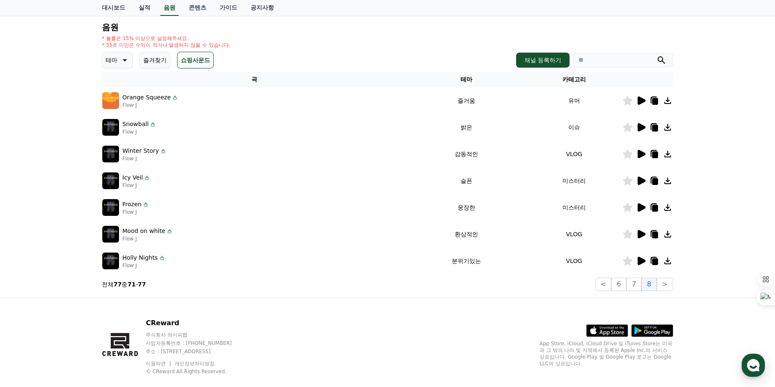
click at [642, 235] on icon at bounding box center [642, 234] width 8 height 8
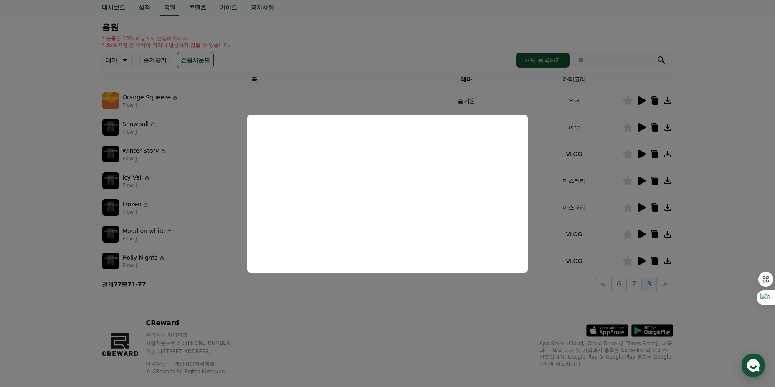
click at [390, 306] on button "close modal" at bounding box center [387, 193] width 775 height 387
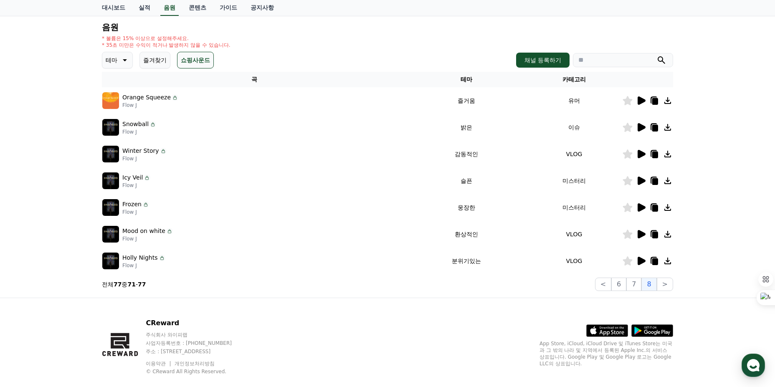
click at [638, 231] on icon at bounding box center [642, 234] width 8 height 8
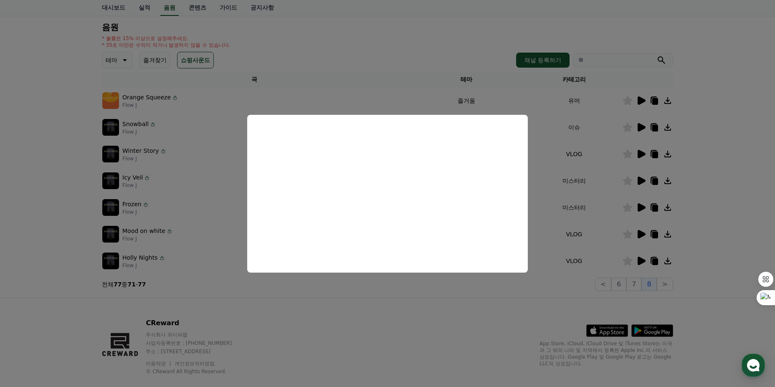
click at [409, 303] on button "close modal" at bounding box center [387, 193] width 775 height 387
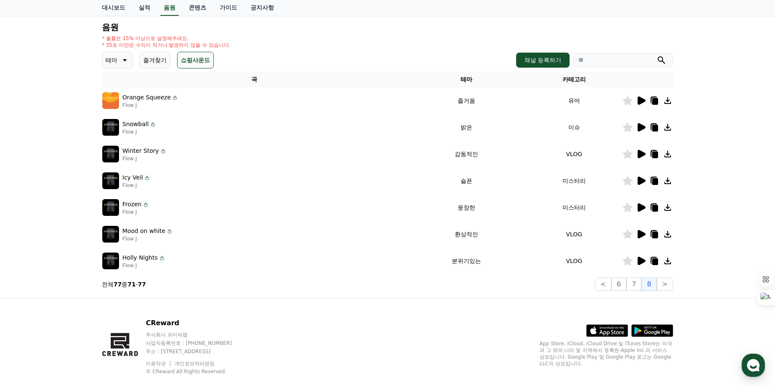
click at [631, 236] on icon at bounding box center [628, 234] width 10 height 9
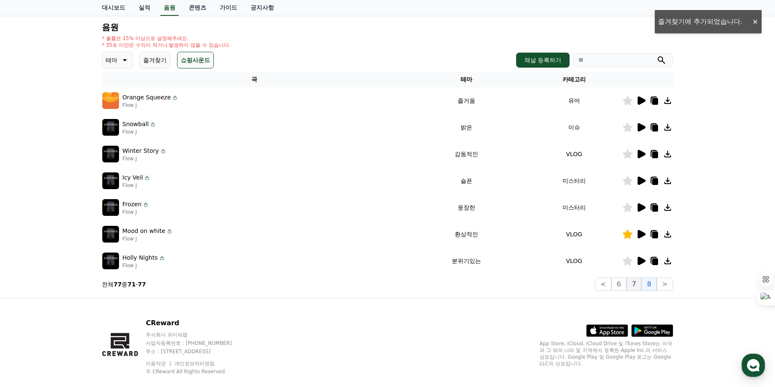
click at [633, 283] on button "7" at bounding box center [633, 284] width 15 height 13
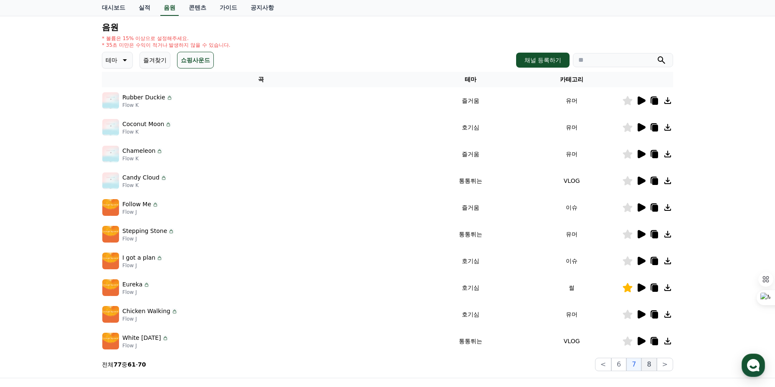
click at [650, 365] on button "8" at bounding box center [648, 364] width 15 height 13
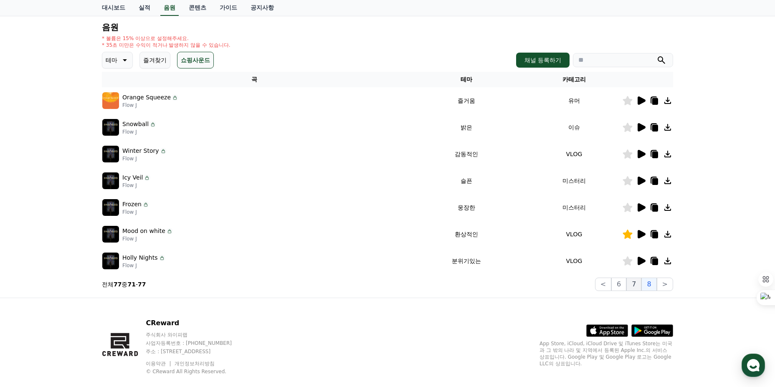
click at [633, 286] on button "7" at bounding box center [633, 284] width 15 height 13
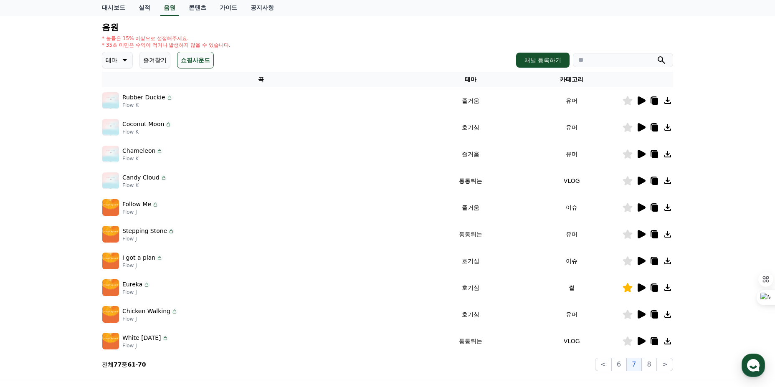
click at [639, 126] on icon at bounding box center [642, 127] width 8 height 8
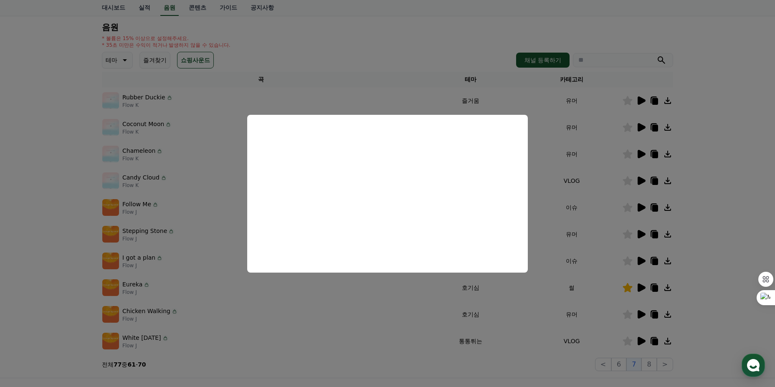
click at [355, 282] on button "close modal" at bounding box center [387, 193] width 775 height 387
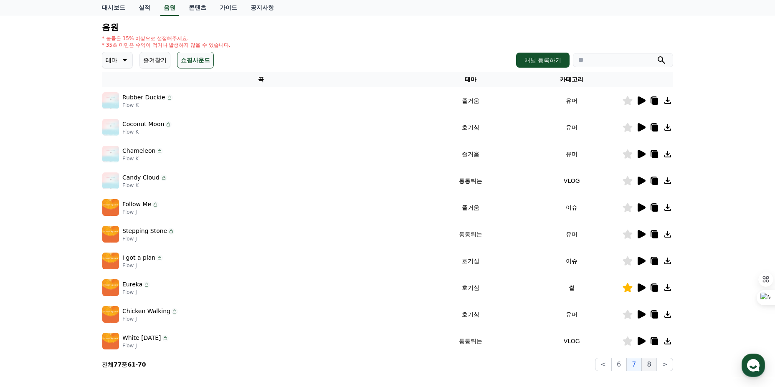
click at [650, 362] on button "8" at bounding box center [648, 364] width 15 height 13
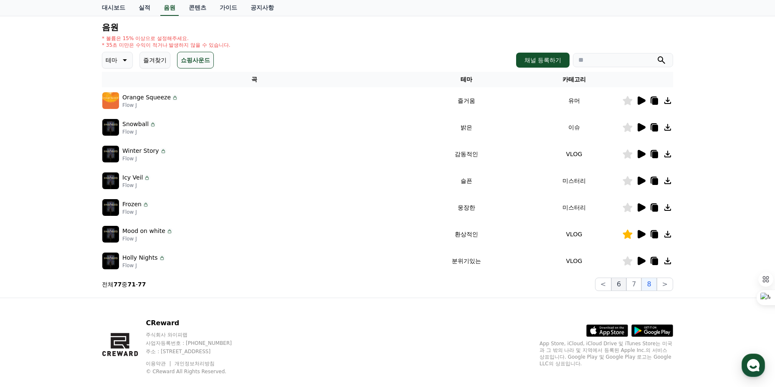
click at [620, 284] on button "6" at bounding box center [618, 284] width 15 height 13
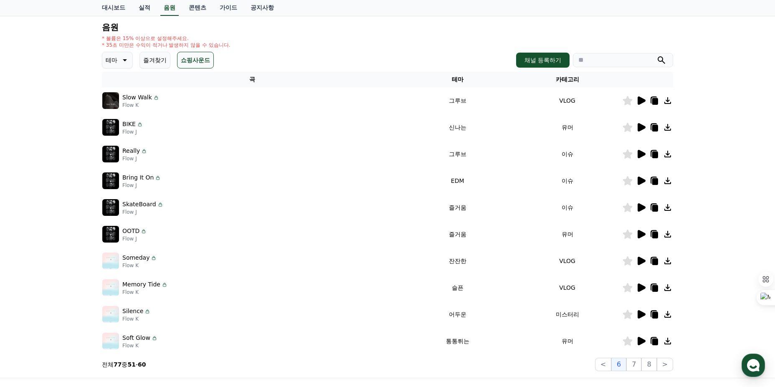
click at [641, 314] on icon at bounding box center [642, 314] width 8 height 8
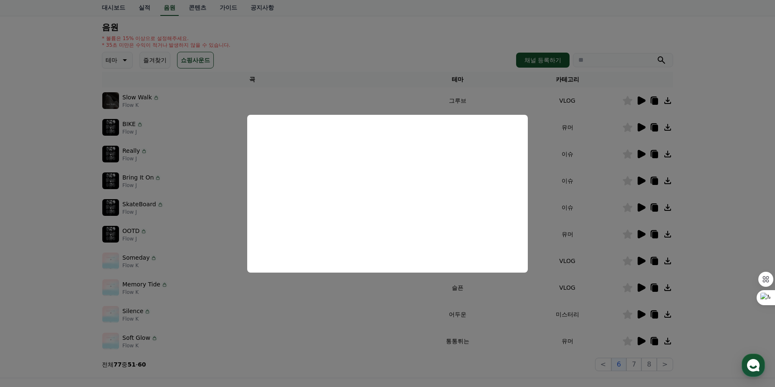
click at [346, 307] on button "close modal" at bounding box center [387, 193] width 775 height 387
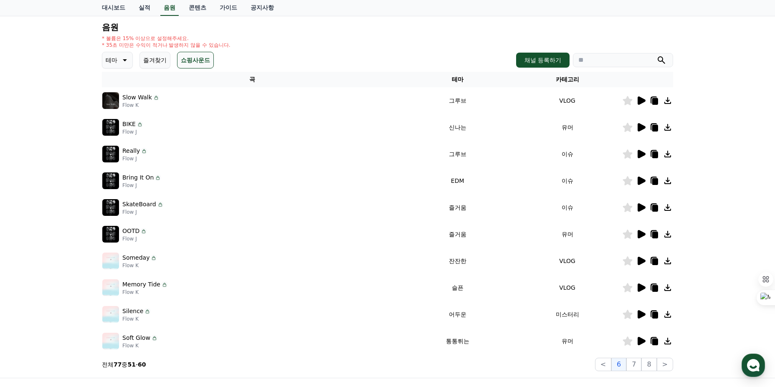
click at [641, 263] on icon at bounding box center [642, 261] width 8 height 8
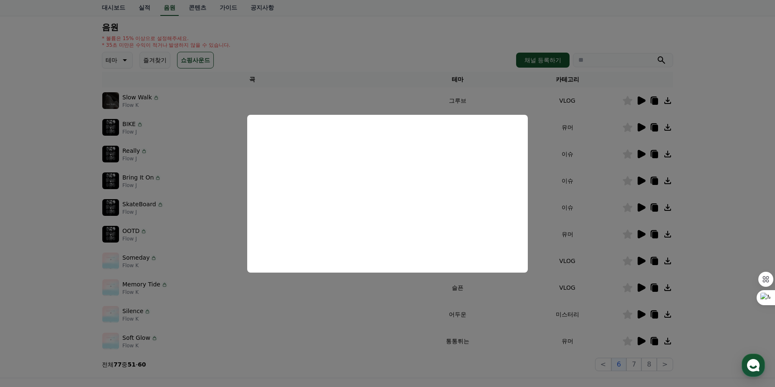
click at [347, 286] on button "close modal" at bounding box center [387, 193] width 775 height 387
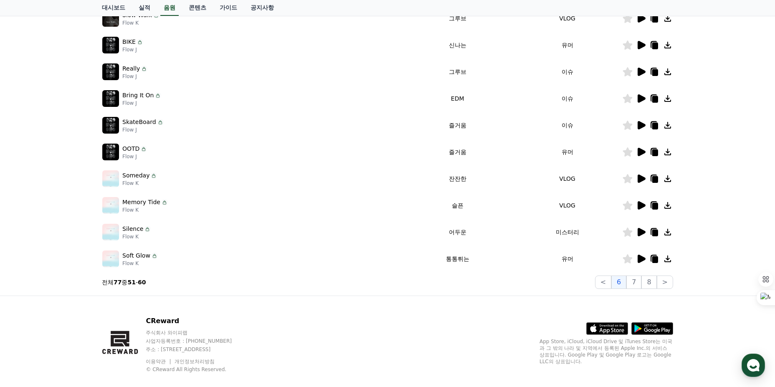
scroll to position [178, 0]
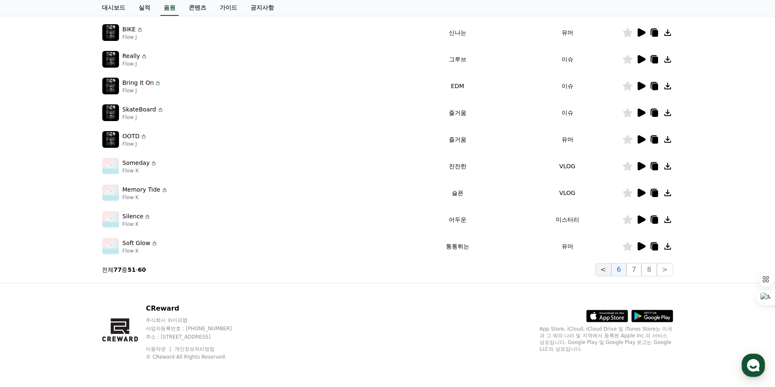
click at [609, 270] on button "<" at bounding box center [603, 269] width 16 height 13
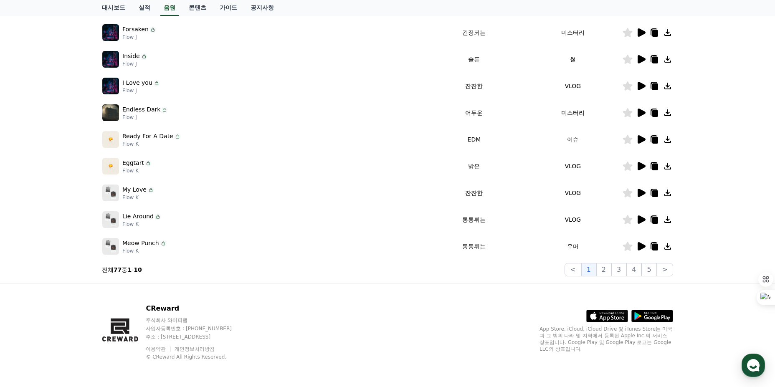
click at [643, 194] on icon at bounding box center [642, 193] width 8 height 8
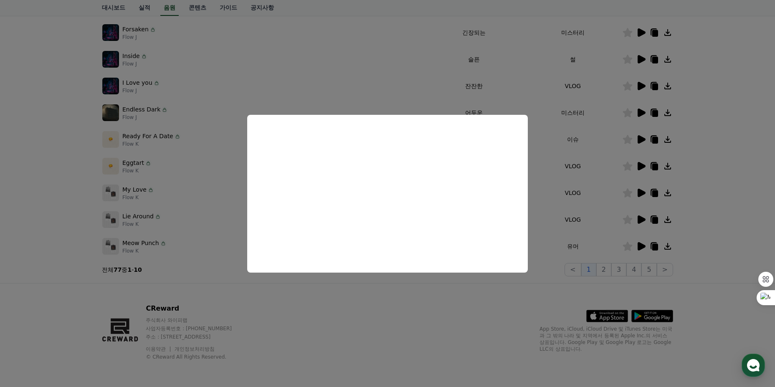
click at [339, 303] on button "close modal" at bounding box center [387, 193] width 775 height 387
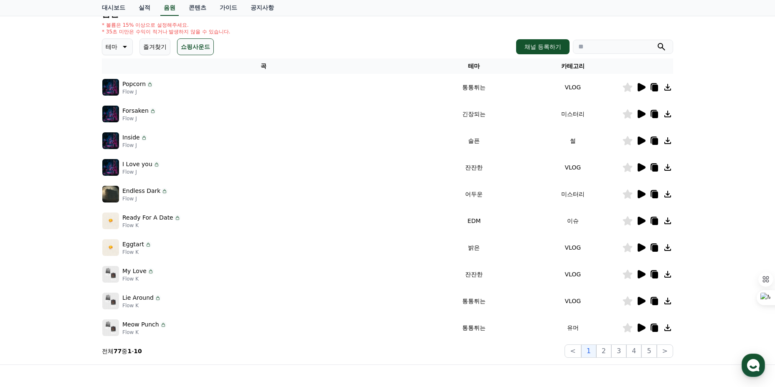
scroll to position [95, 0]
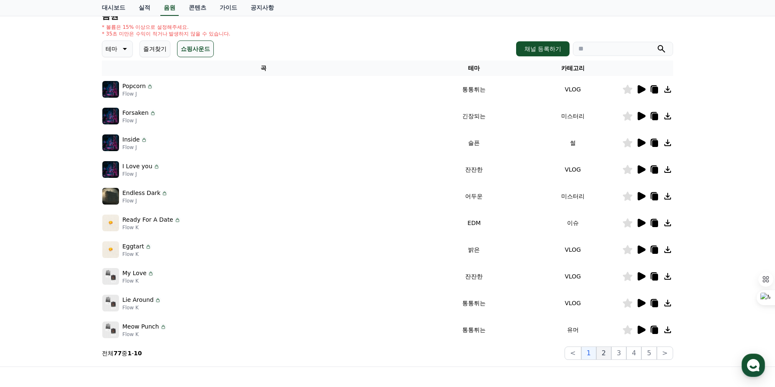
click at [609, 354] on button "2" at bounding box center [603, 353] width 15 height 13
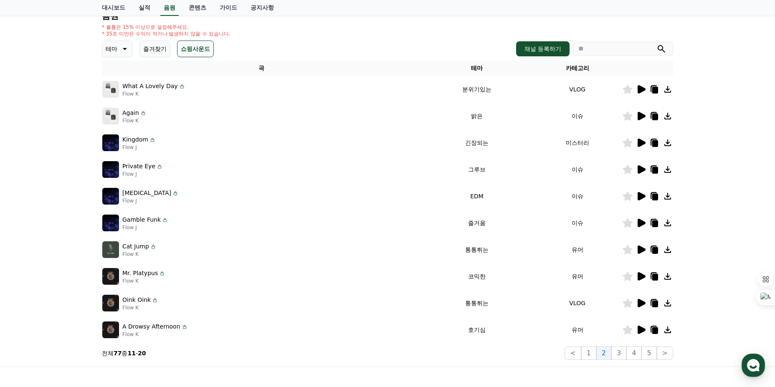
click at [641, 168] on icon at bounding box center [642, 169] width 8 height 8
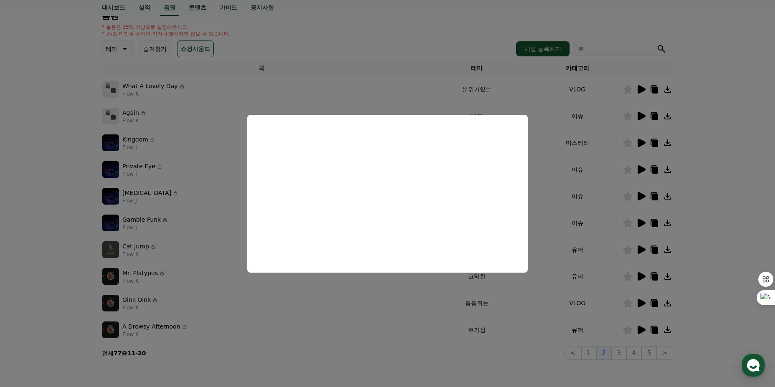
click at [391, 300] on button "close modal" at bounding box center [387, 193] width 775 height 387
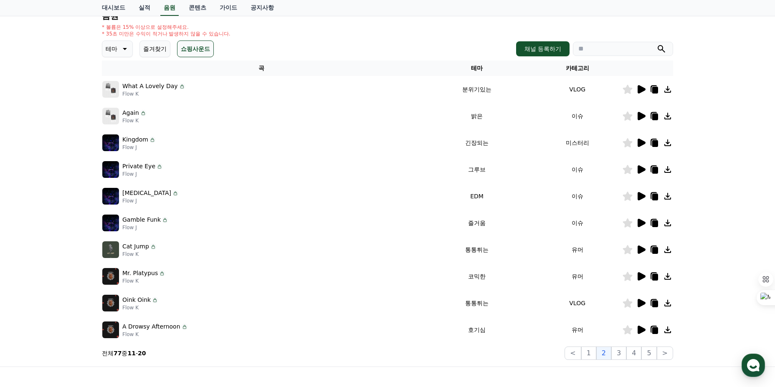
click at [639, 329] on icon at bounding box center [642, 330] width 8 height 8
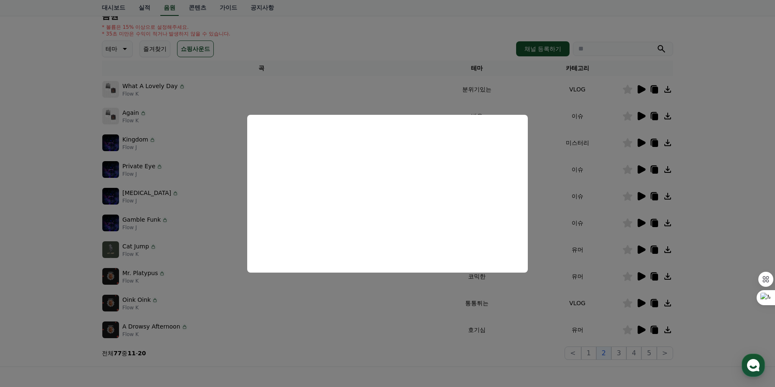
click at [367, 309] on button "close modal" at bounding box center [387, 193] width 775 height 387
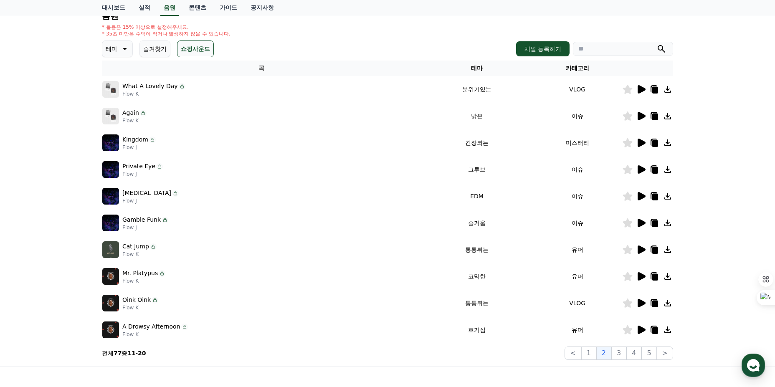
click at [646, 331] on div at bounding box center [648, 330] width 50 height 10
click at [645, 331] on icon at bounding box center [642, 330] width 8 height 8
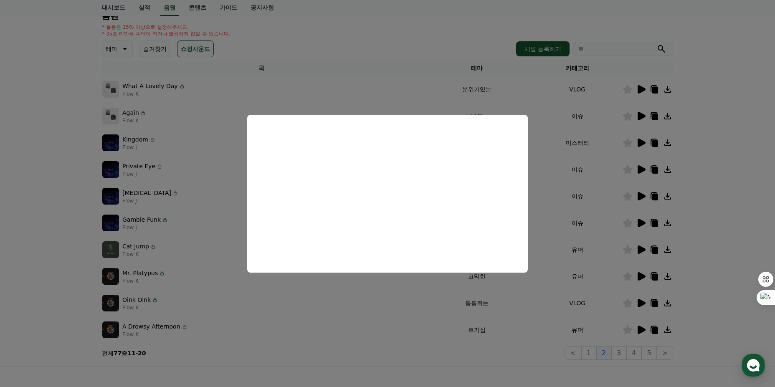
click at [363, 340] on button "close modal" at bounding box center [387, 193] width 775 height 387
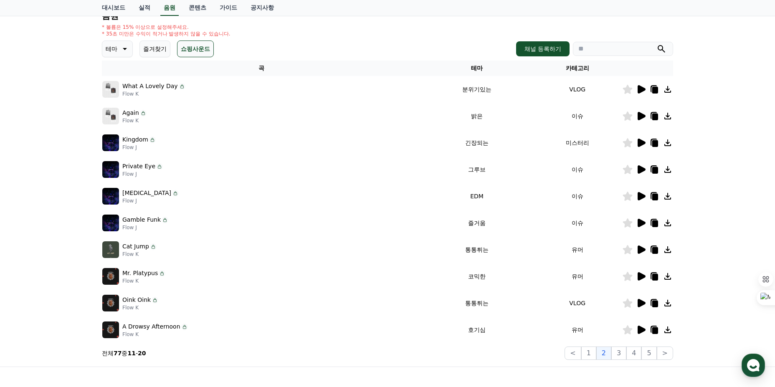
click at [628, 329] on icon at bounding box center [628, 329] width 10 height 9
click at [652, 330] on icon at bounding box center [655, 330] width 6 height 7
